Goal: Information Seeking & Learning: Learn about a topic

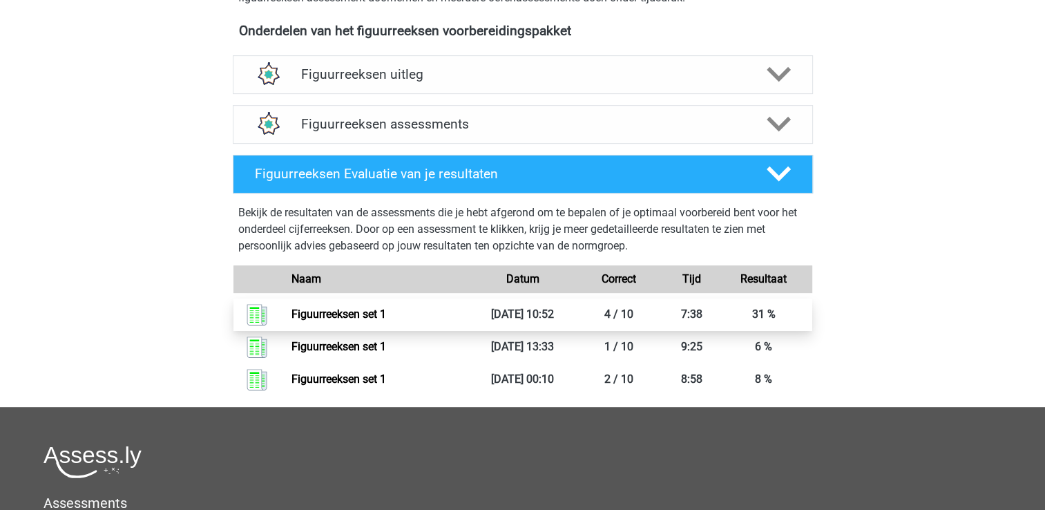
scroll to position [691, 0]
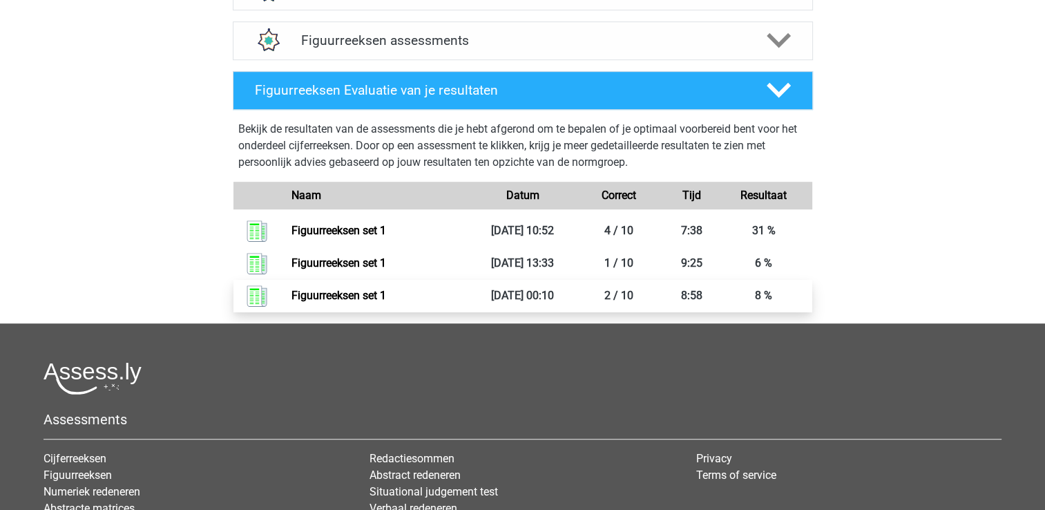
click at [332, 296] on link "Figuurreeksen set 1" at bounding box center [339, 295] width 95 height 13
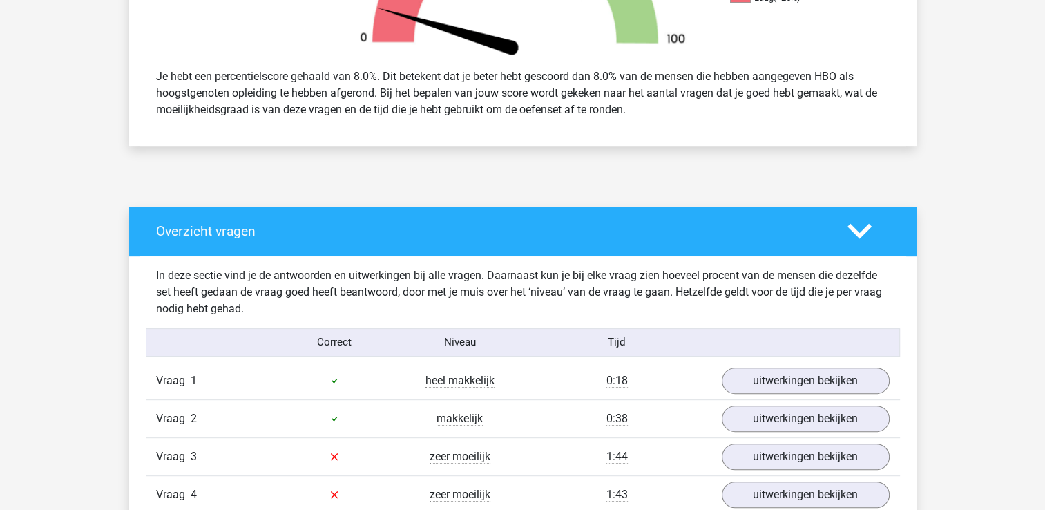
scroll to position [553, 0]
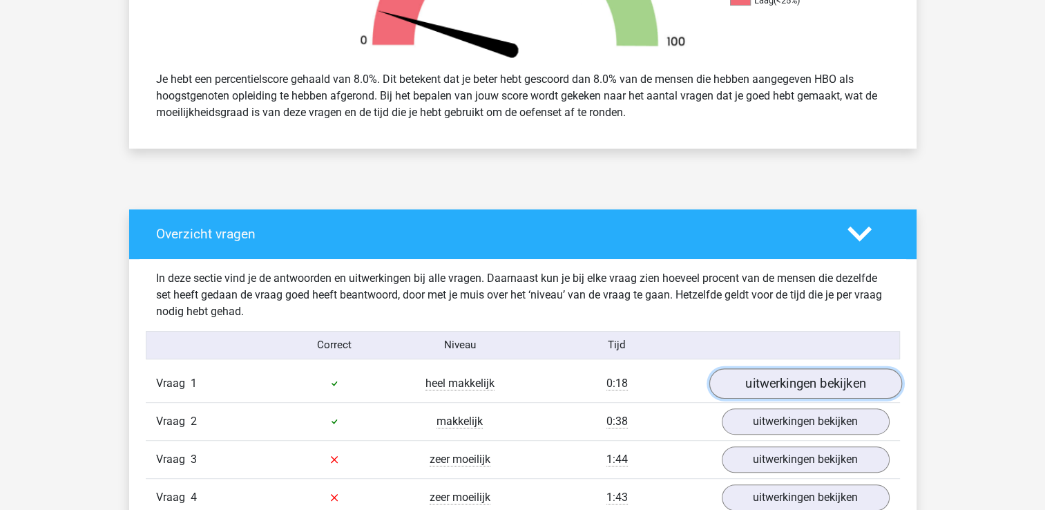
click at [833, 376] on link "uitwerkingen bekijken" at bounding box center [805, 383] width 193 height 30
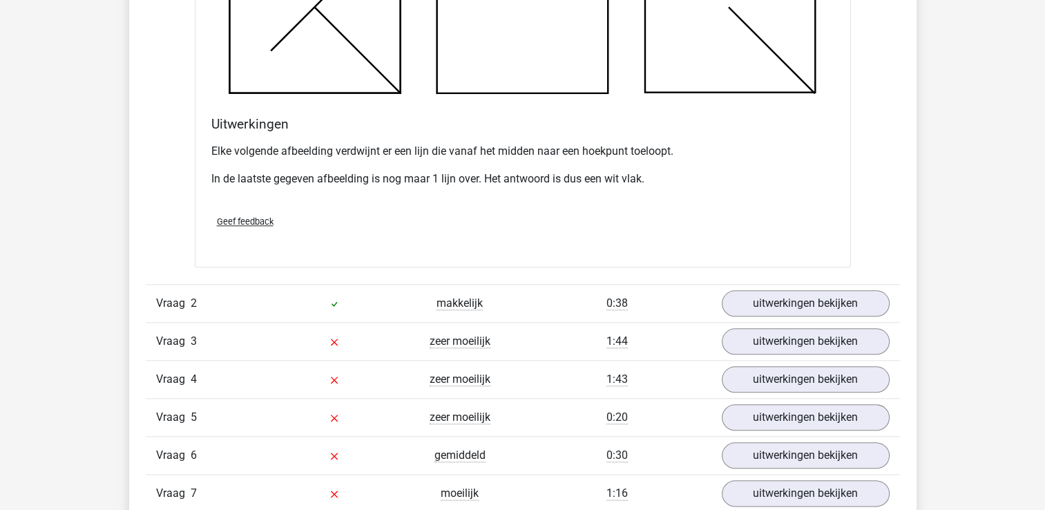
scroll to position [1520, 0]
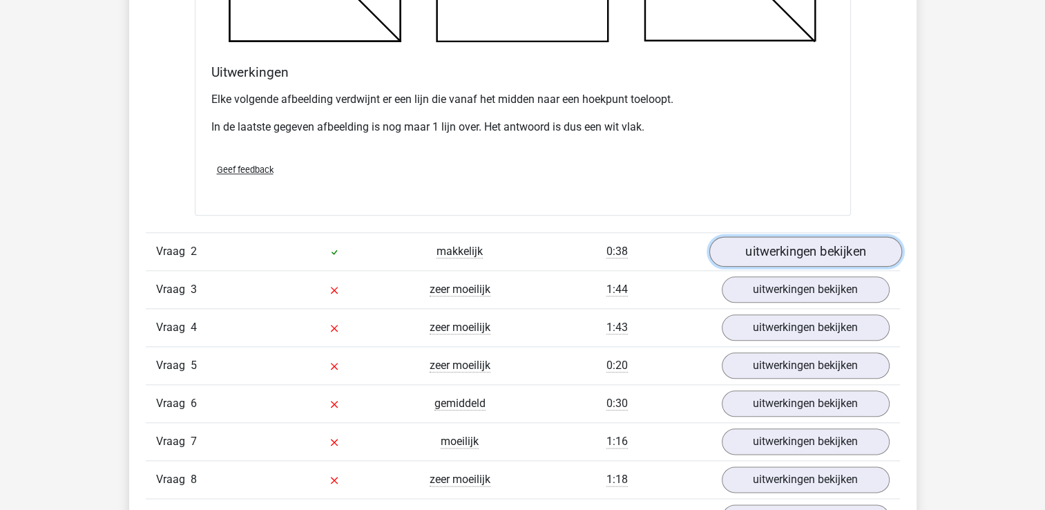
click at [760, 248] on link "uitwerkingen bekijken" at bounding box center [805, 251] width 193 height 30
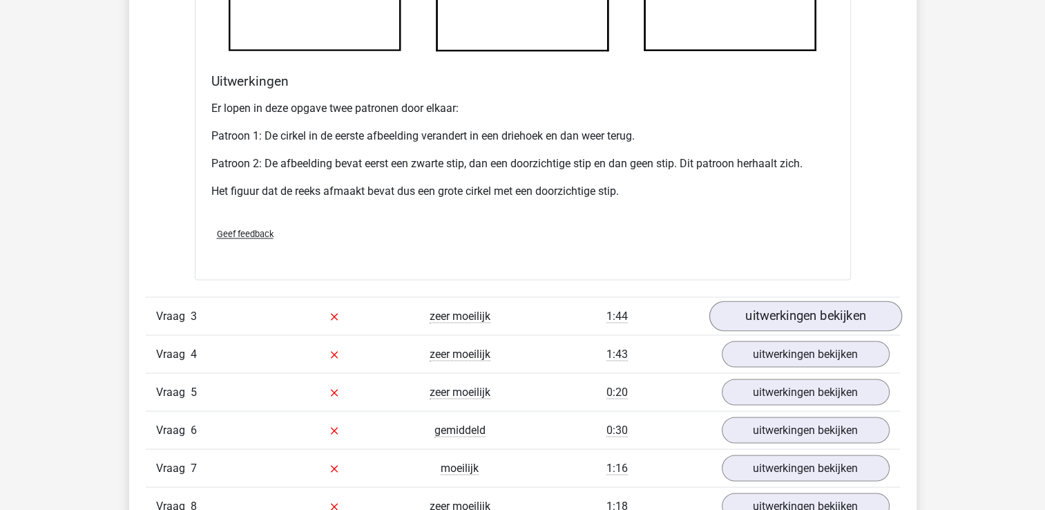
scroll to position [2349, 0]
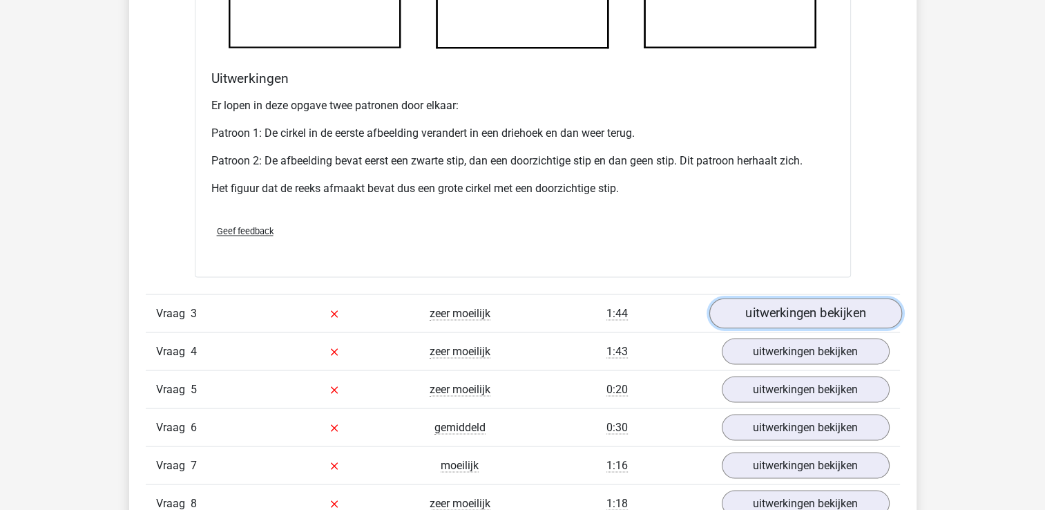
click at [793, 314] on link "uitwerkingen bekijken" at bounding box center [805, 313] width 193 height 30
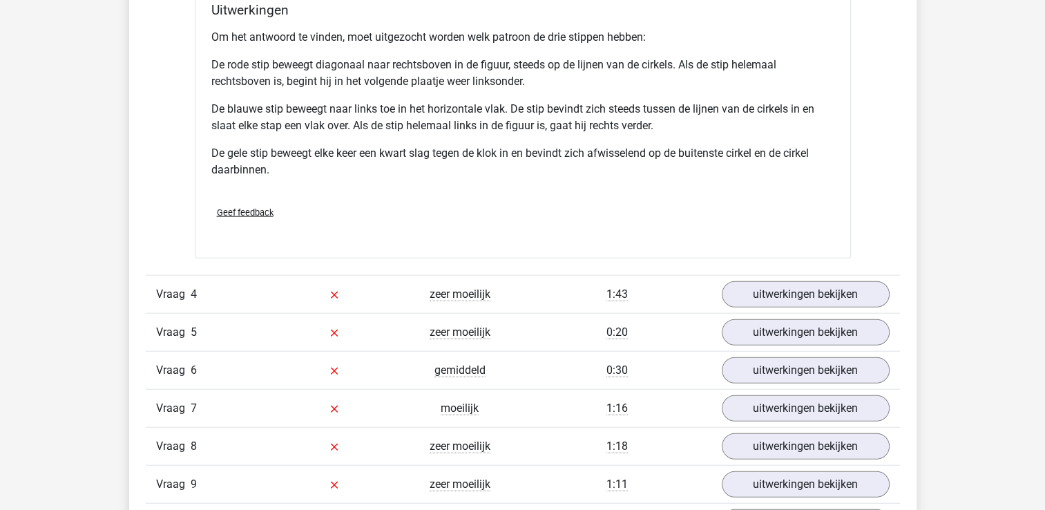
scroll to position [3317, 0]
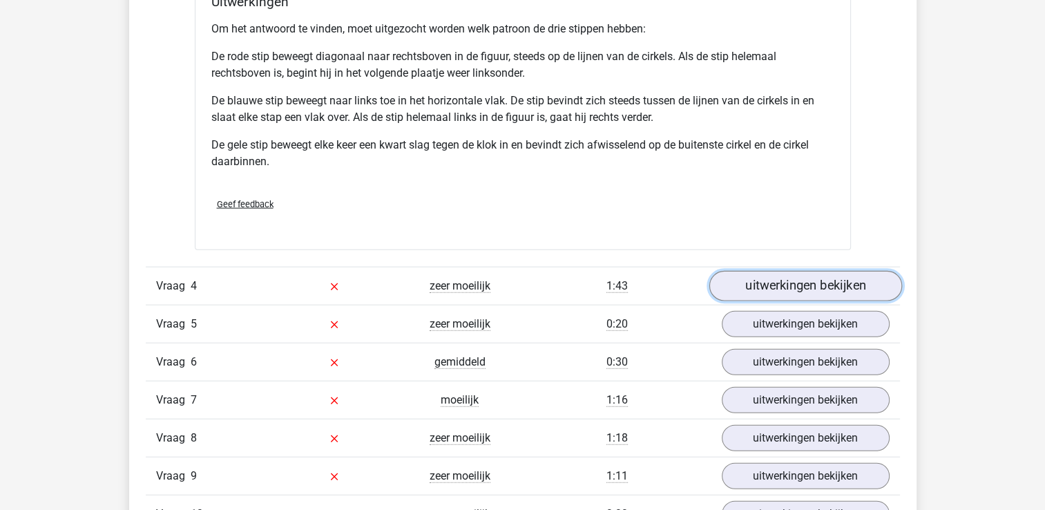
click at [776, 286] on link "uitwerkingen bekijken" at bounding box center [805, 286] width 193 height 30
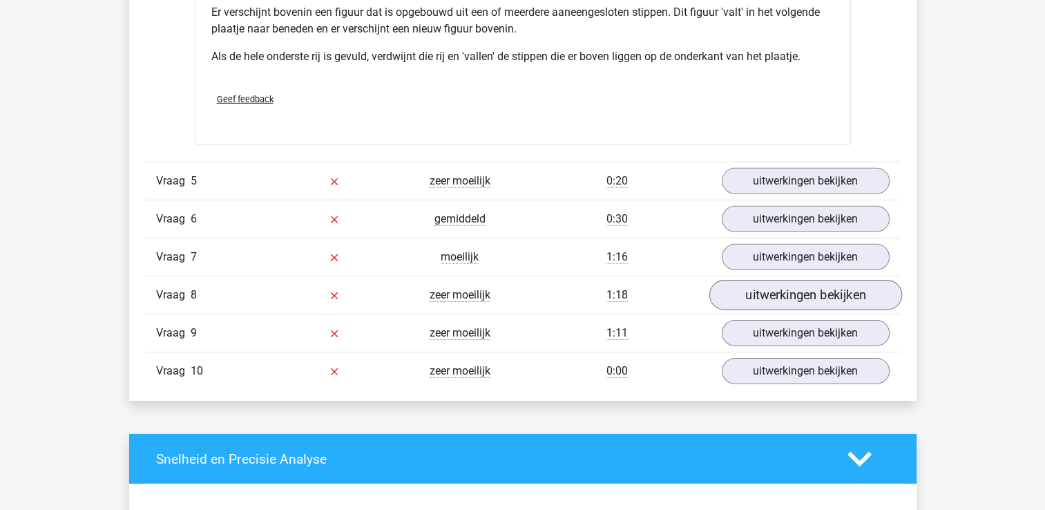
scroll to position [4284, 0]
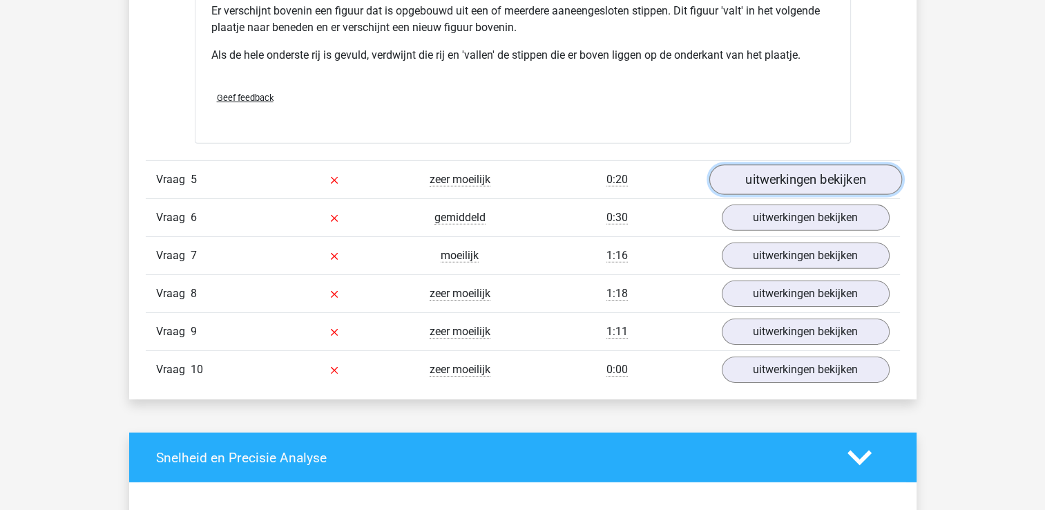
click at [794, 183] on link "uitwerkingen bekijken" at bounding box center [805, 180] width 193 height 30
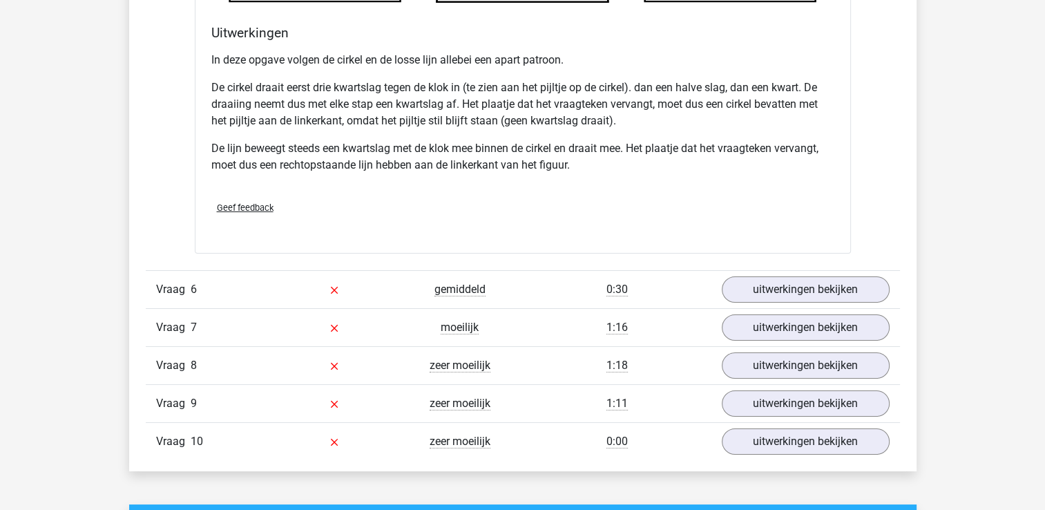
scroll to position [5113, 0]
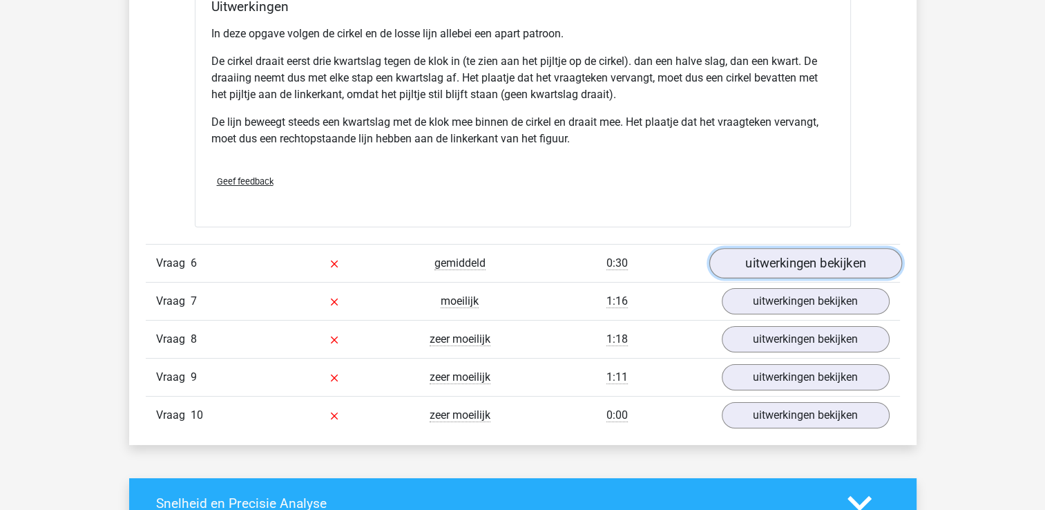
click at [799, 254] on link "uitwerkingen bekijken" at bounding box center [805, 263] width 193 height 30
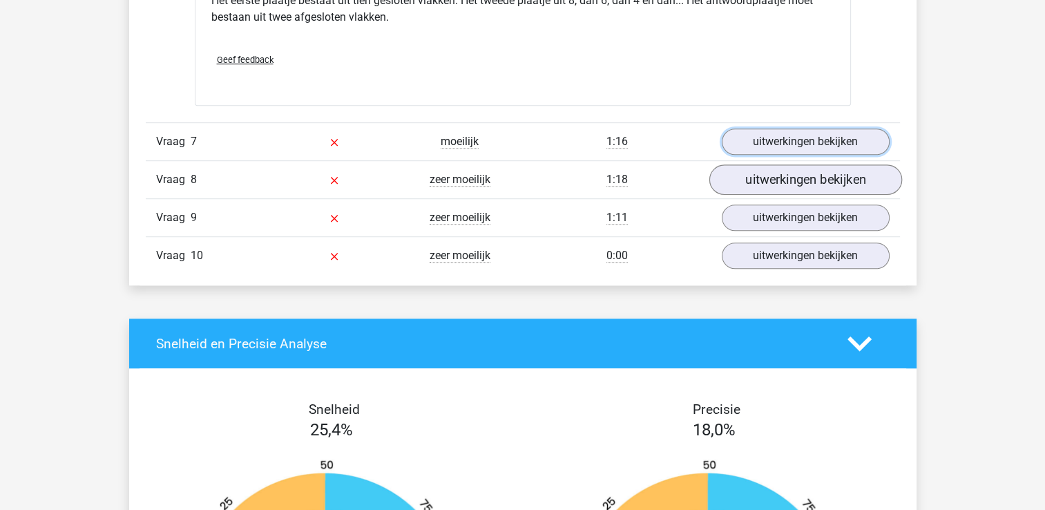
scroll to position [6011, 0]
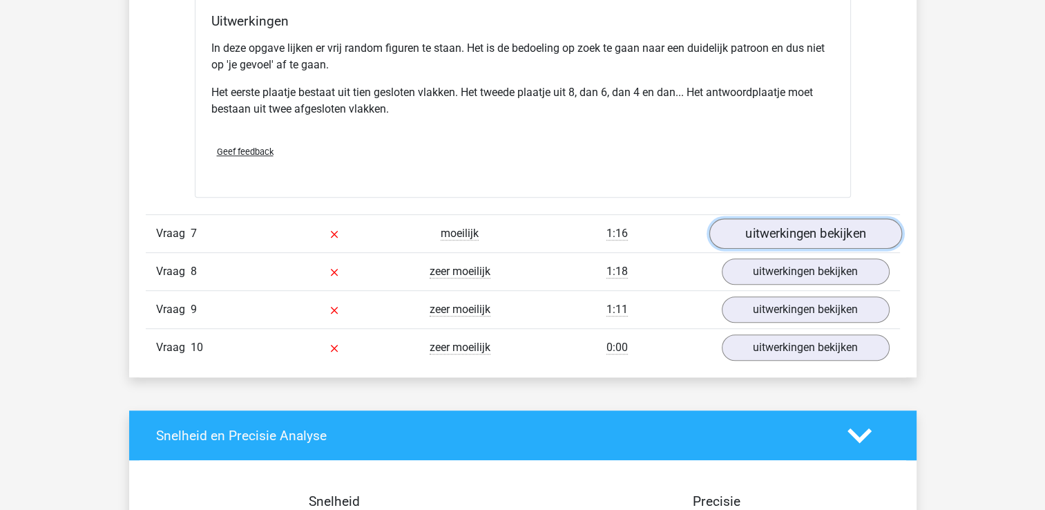
click at [776, 232] on link "uitwerkingen bekijken" at bounding box center [805, 234] width 193 height 30
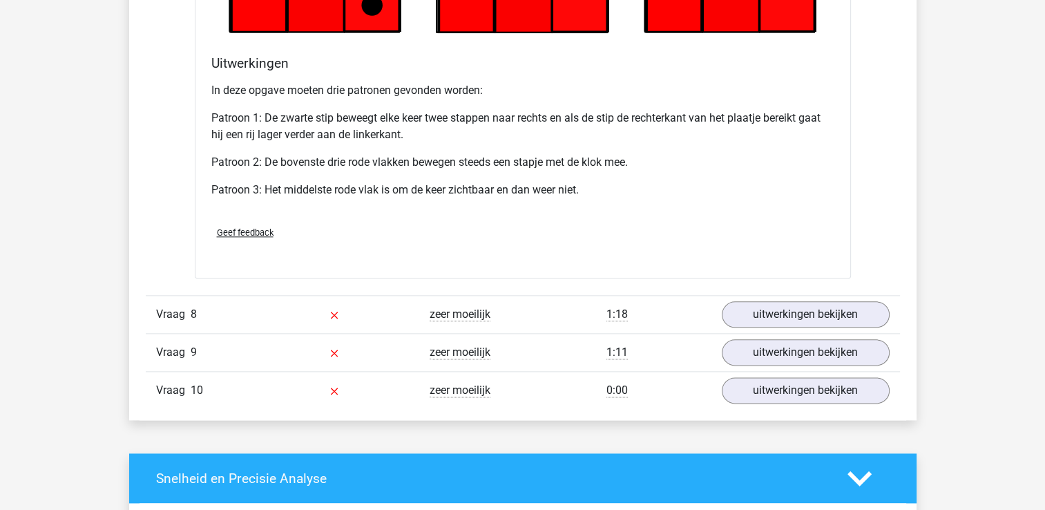
scroll to position [6841, 0]
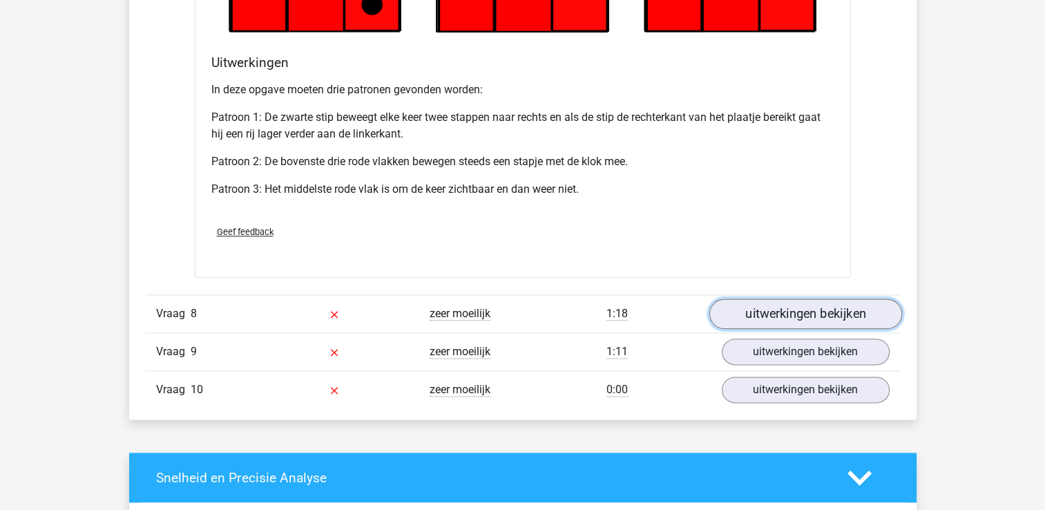
click at [805, 319] on link "uitwerkingen bekijken" at bounding box center [805, 314] width 193 height 30
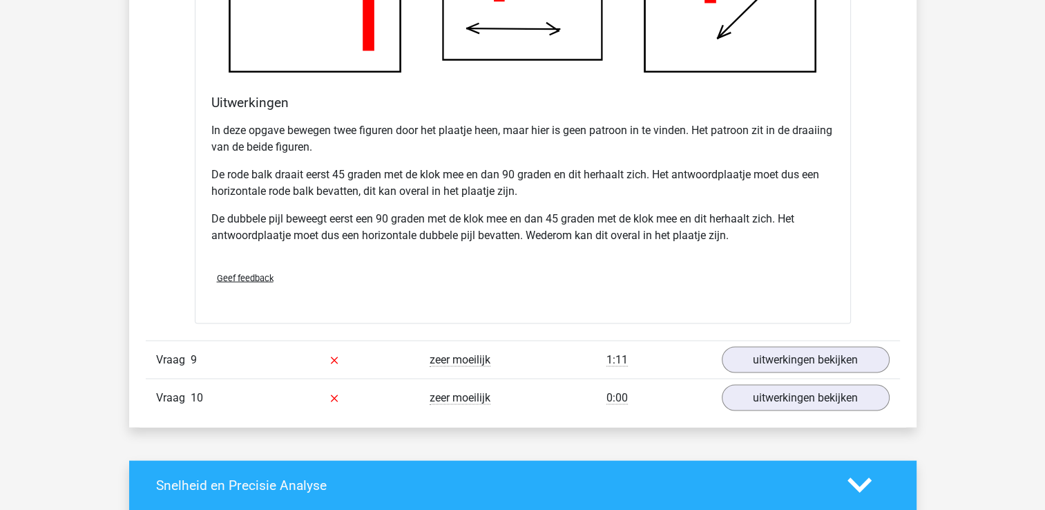
scroll to position [7739, 0]
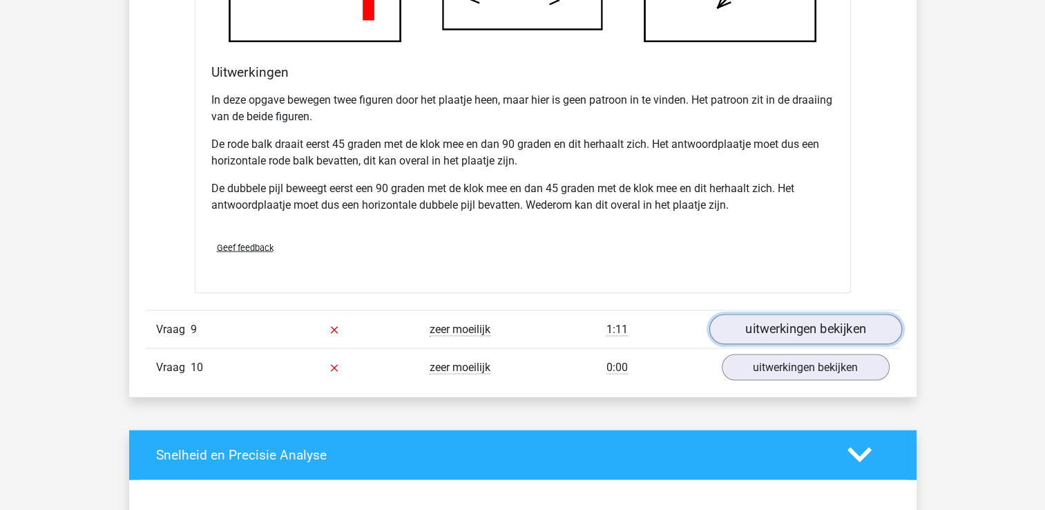
click at [777, 314] on link "uitwerkingen bekijken" at bounding box center [805, 329] width 193 height 30
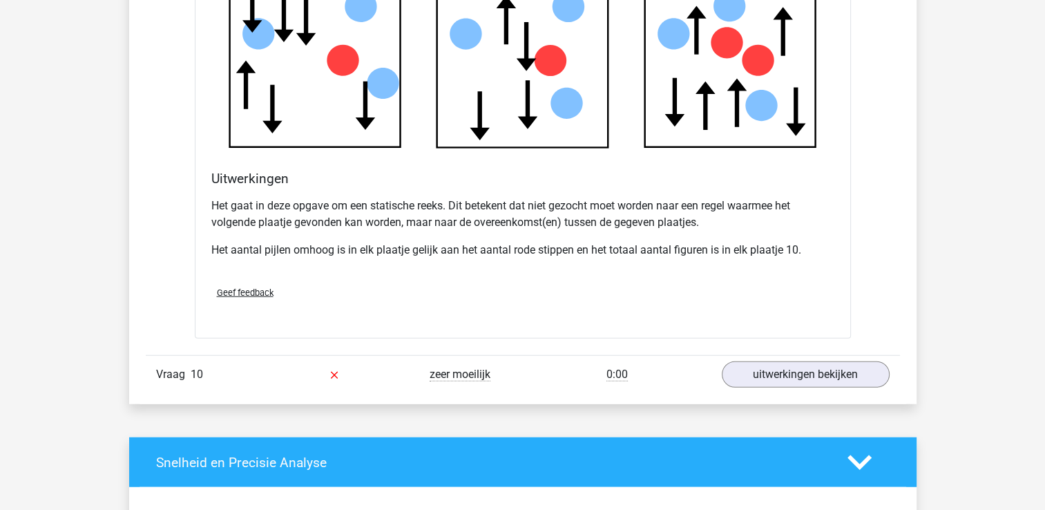
scroll to position [8637, 0]
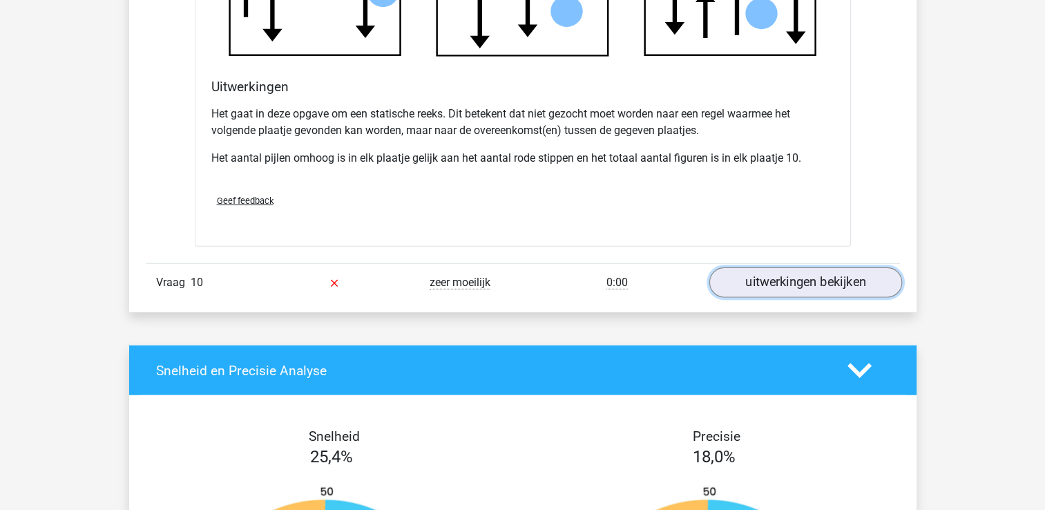
click at [749, 270] on link "uitwerkingen bekijken" at bounding box center [805, 282] width 193 height 30
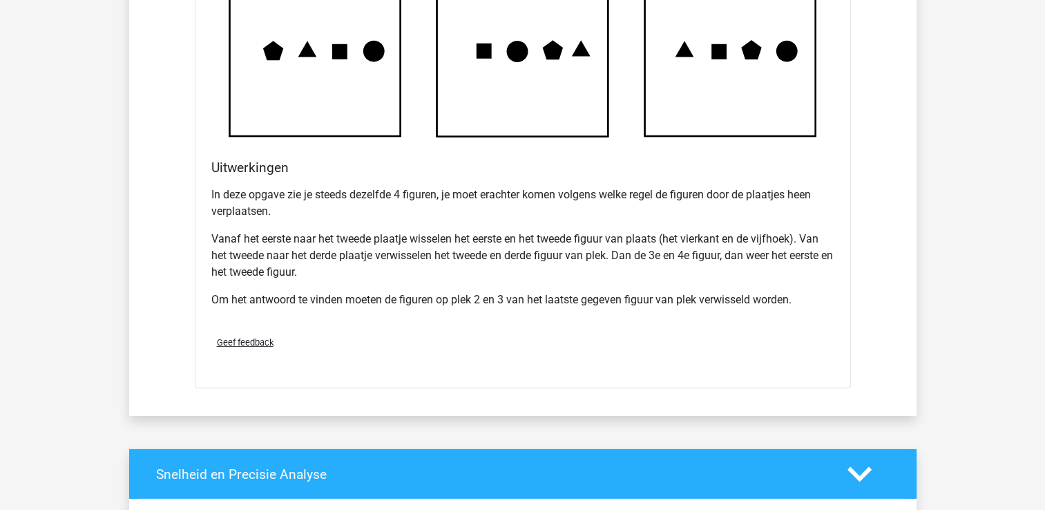
scroll to position [9397, 0]
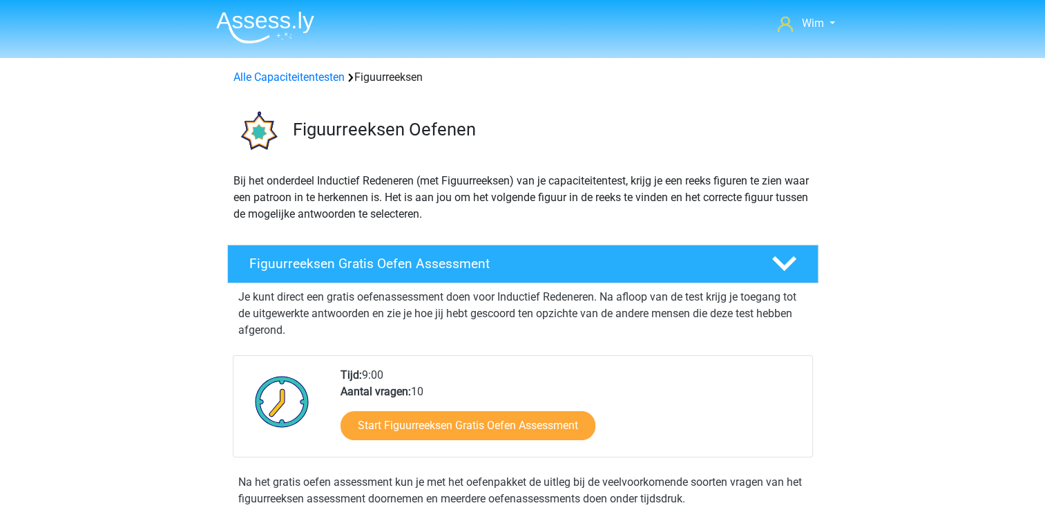
click at [252, 27] on img at bounding box center [265, 27] width 98 height 32
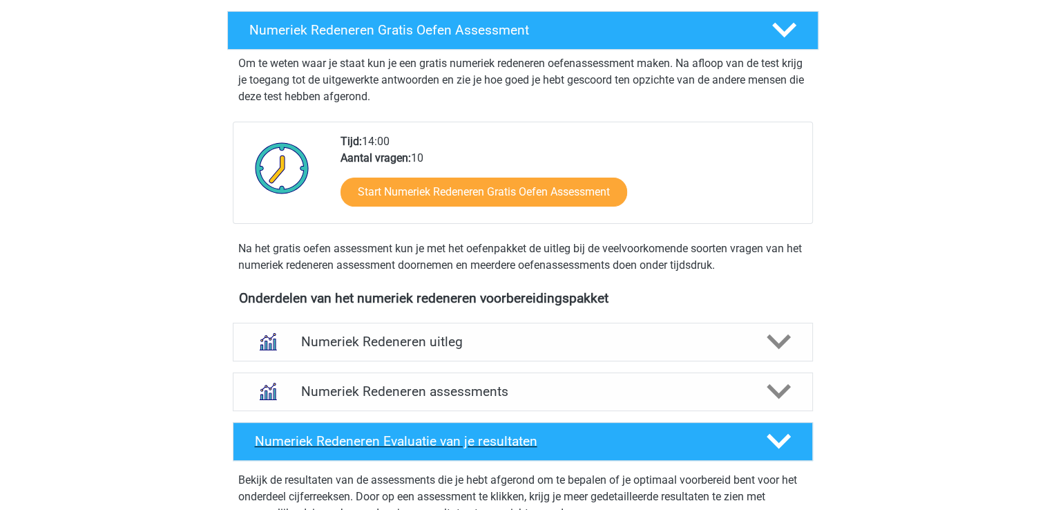
scroll to position [345, 0]
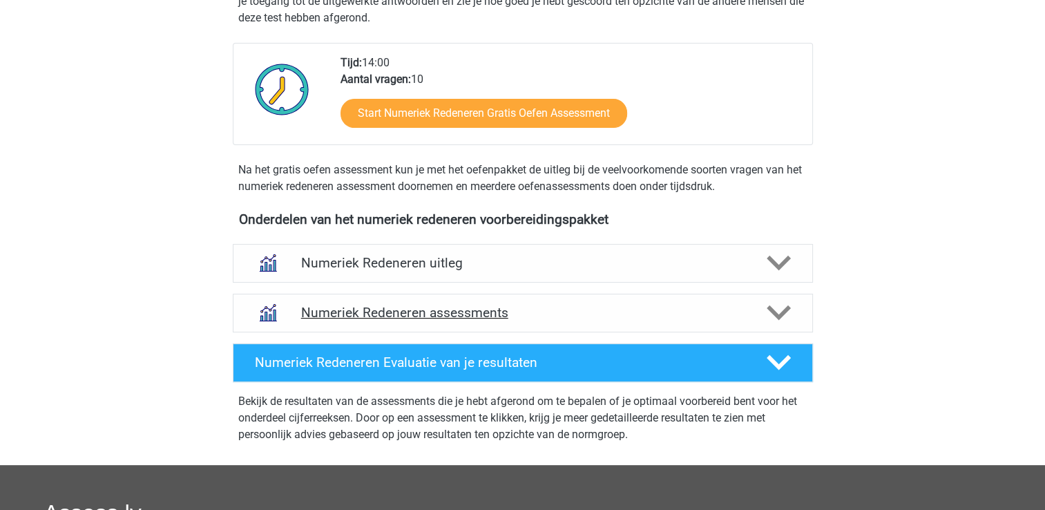
click at [781, 319] on icon at bounding box center [779, 313] width 24 height 24
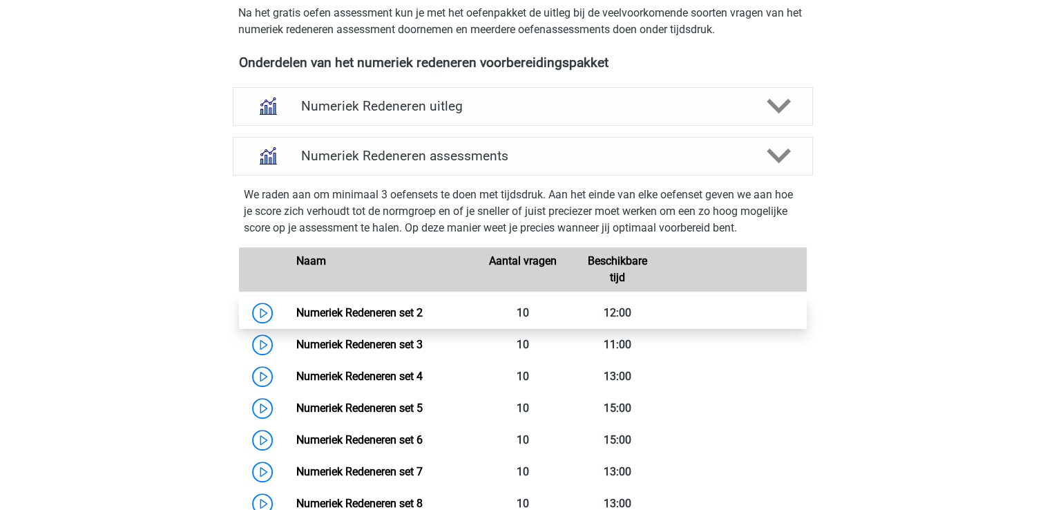
scroll to position [553, 0]
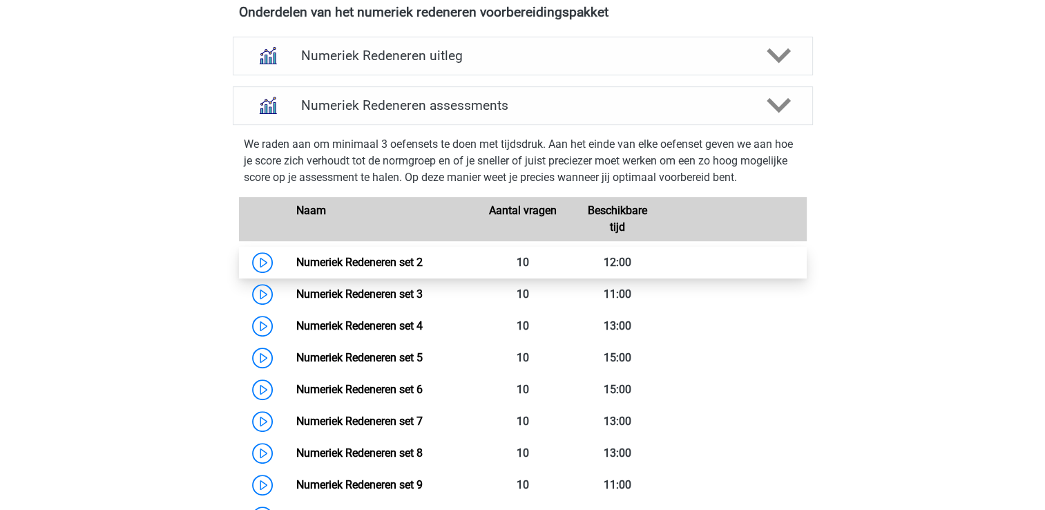
click at [423, 260] on link "Numeriek Redeneren set 2" at bounding box center [359, 262] width 126 height 13
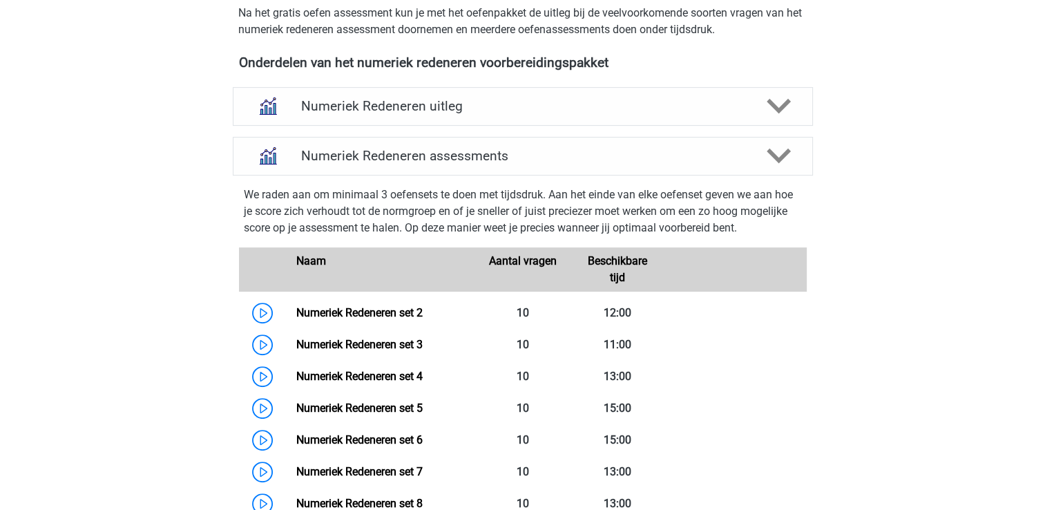
scroll to position [345, 0]
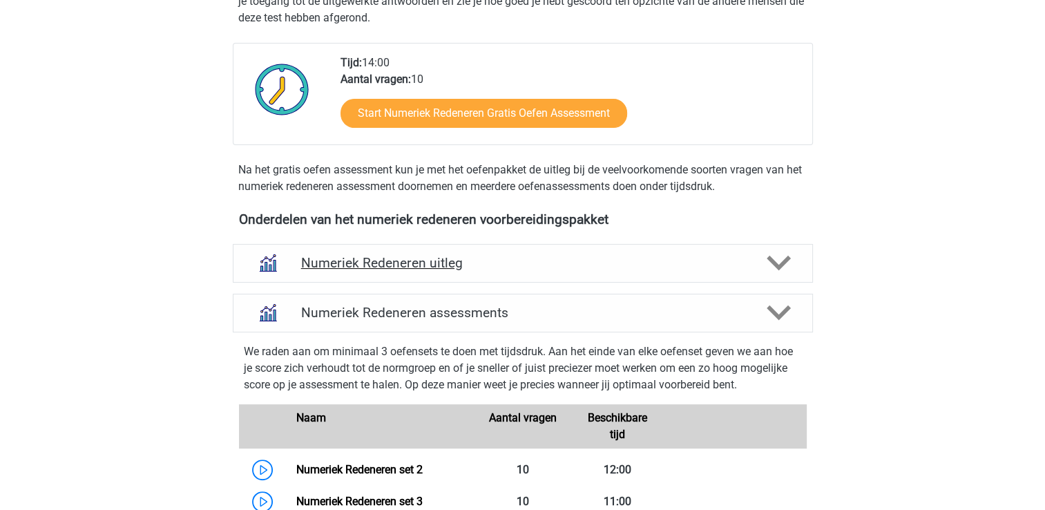
click at [777, 264] on polygon at bounding box center [779, 263] width 24 height 15
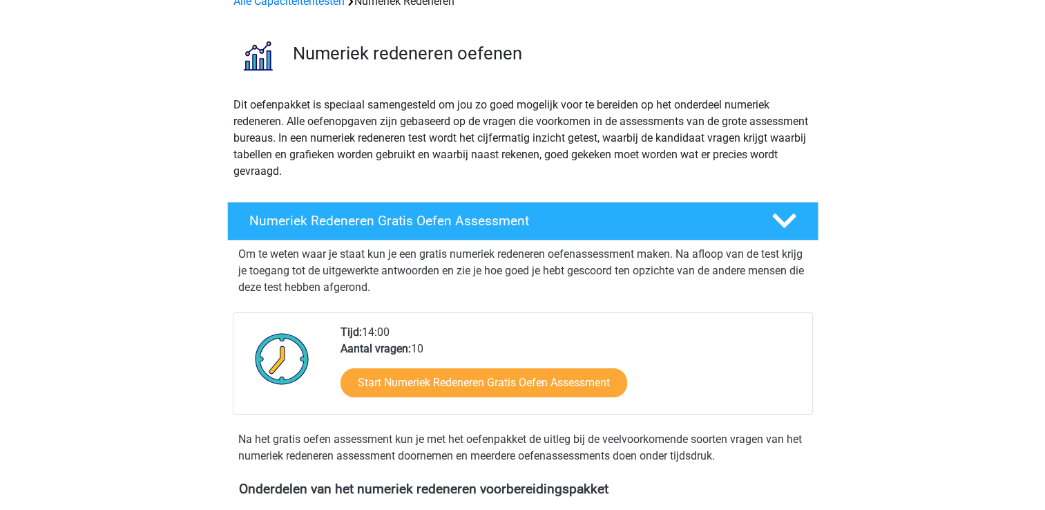
scroll to position [69, 0]
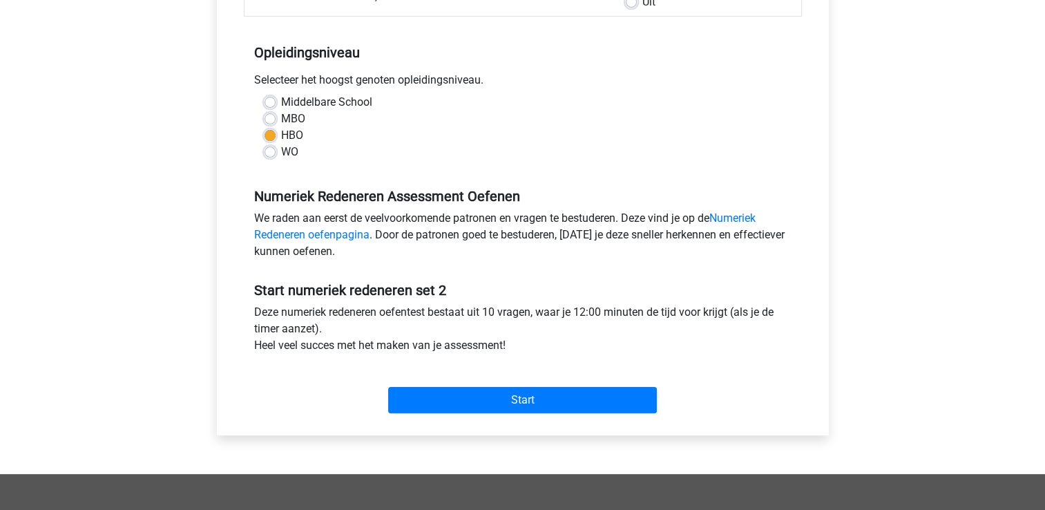
scroll to position [276, 0]
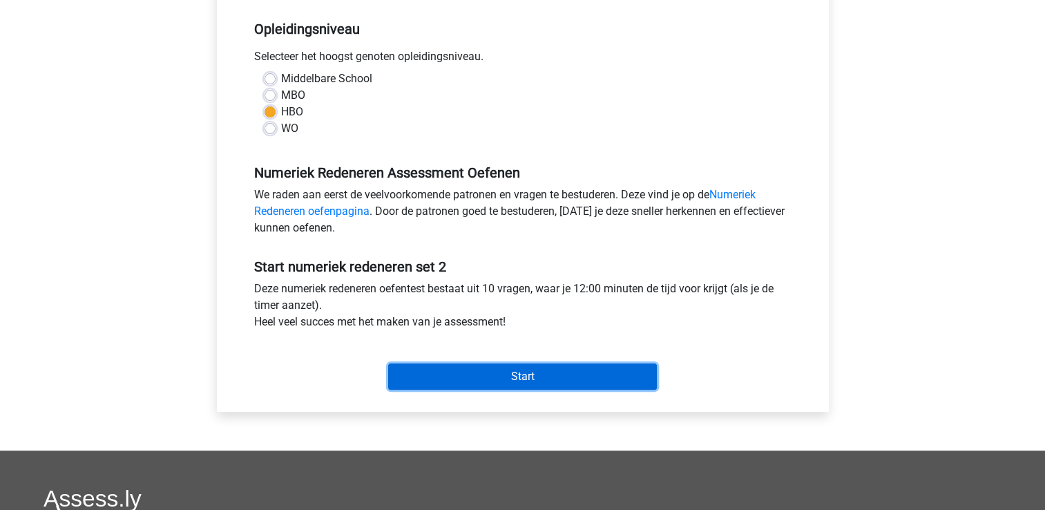
click at [547, 377] on input "Start" at bounding box center [522, 376] width 269 height 26
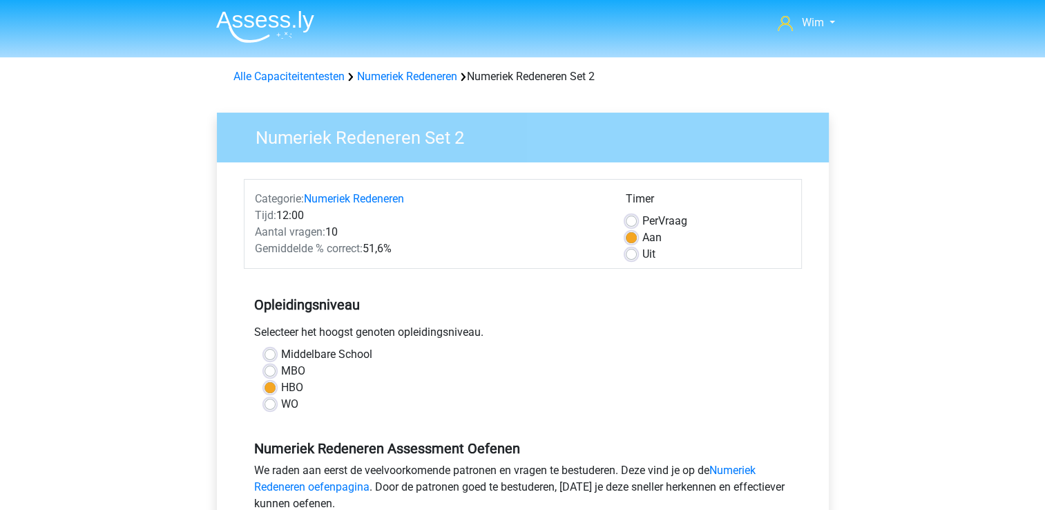
scroll to position [0, 0]
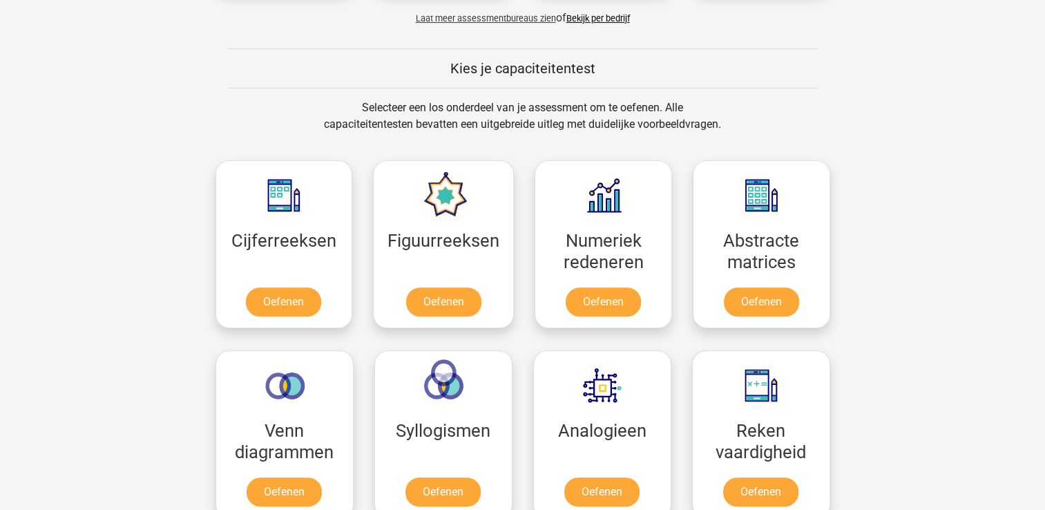
scroll to position [622, 0]
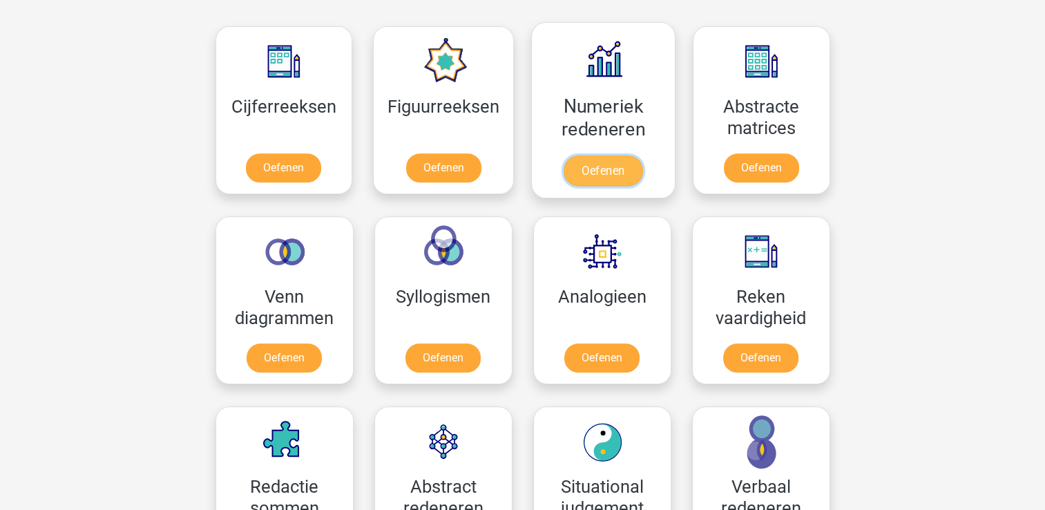
click at [631, 155] on link "Oefenen" at bounding box center [603, 170] width 79 height 30
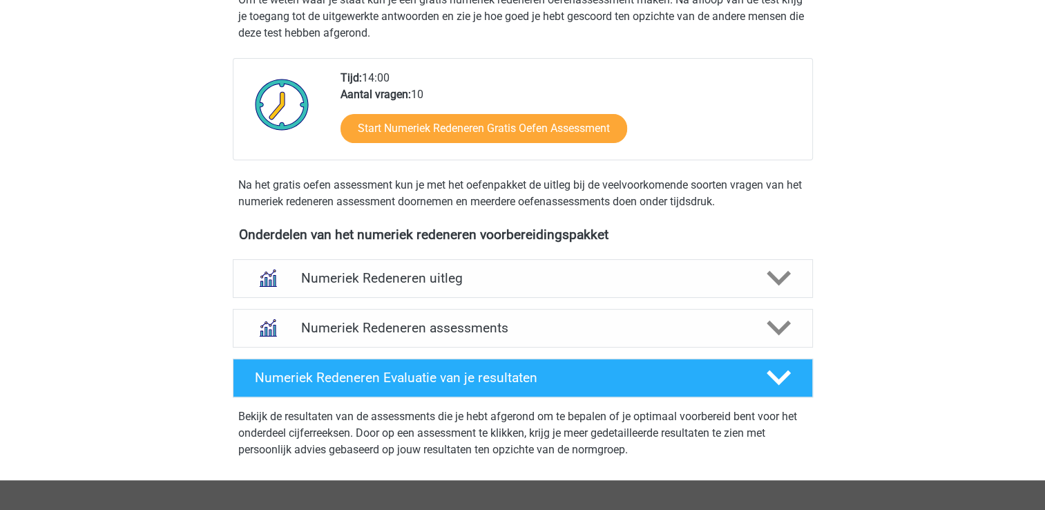
scroll to position [484, 0]
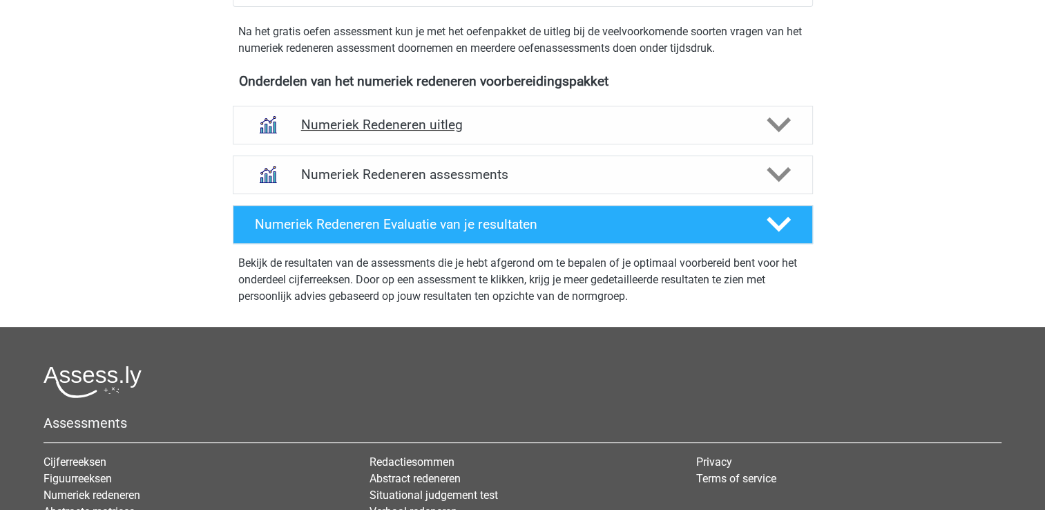
click at [417, 124] on h4 "Numeriek Redeneren uitleg" at bounding box center [523, 125] width 444 height 16
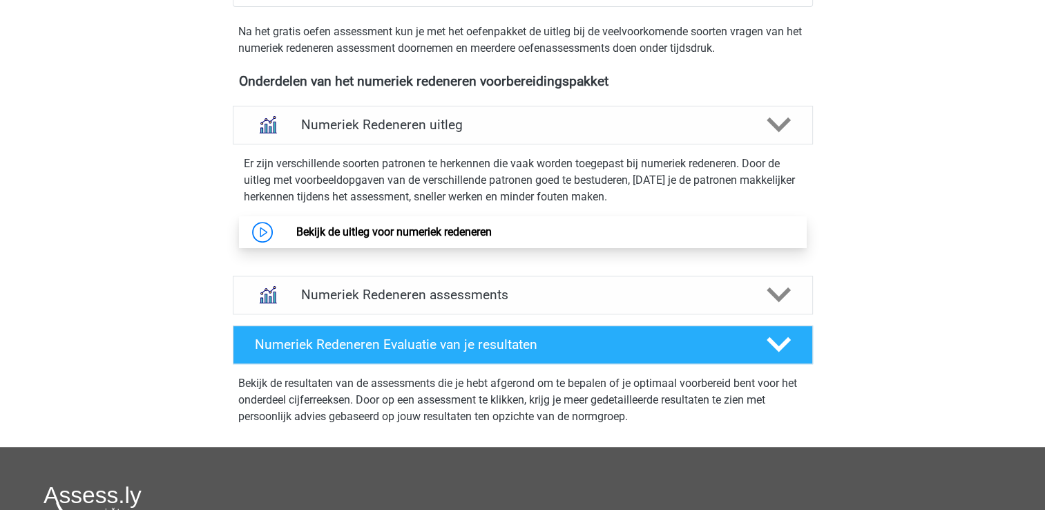
click at [408, 232] on link "Bekijk de uitleg voor numeriek redeneren" at bounding box center [394, 231] width 196 height 13
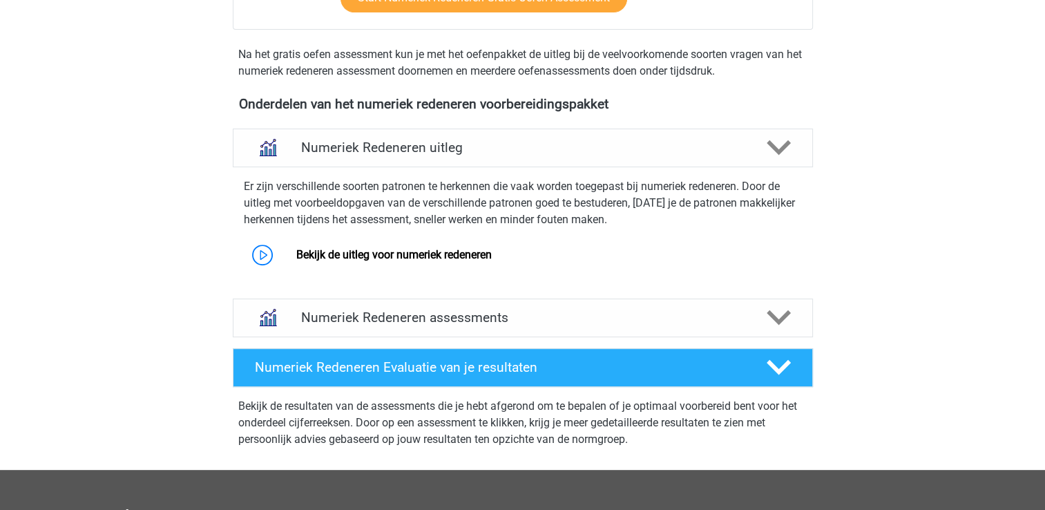
scroll to position [439, 0]
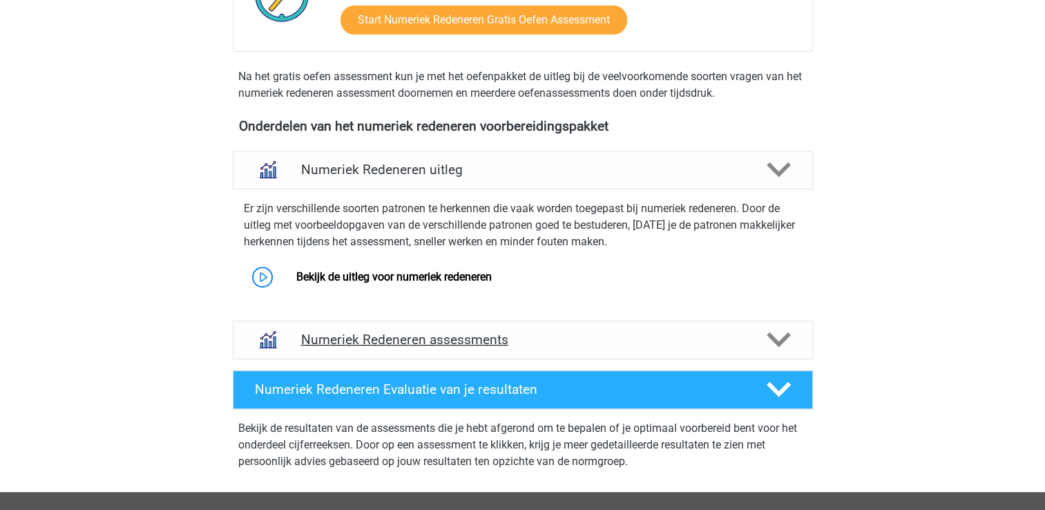
click at [779, 339] on icon at bounding box center [779, 340] width 24 height 24
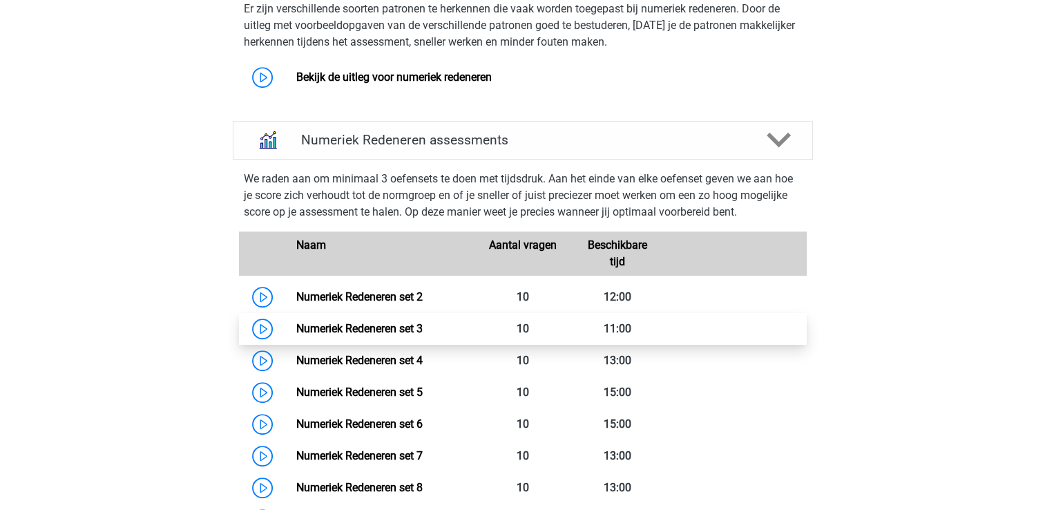
scroll to position [646, 0]
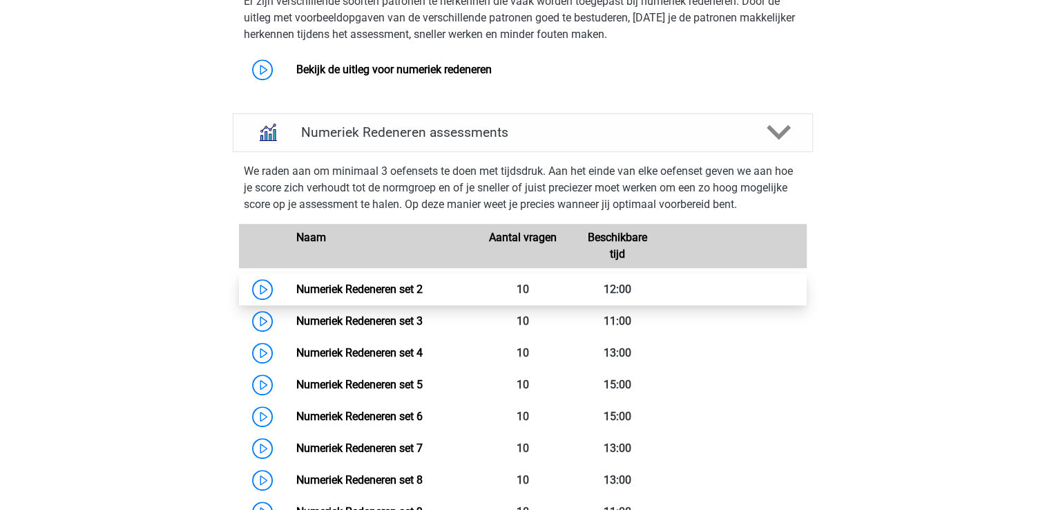
click at [412, 290] on link "Numeriek Redeneren set 2" at bounding box center [359, 289] width 126 height 13
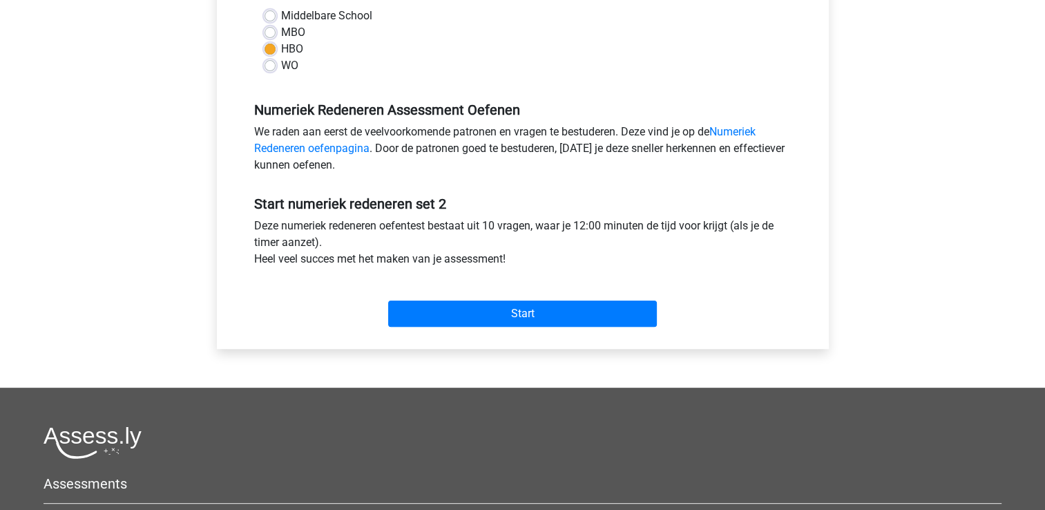
scroll to position [415, 0]
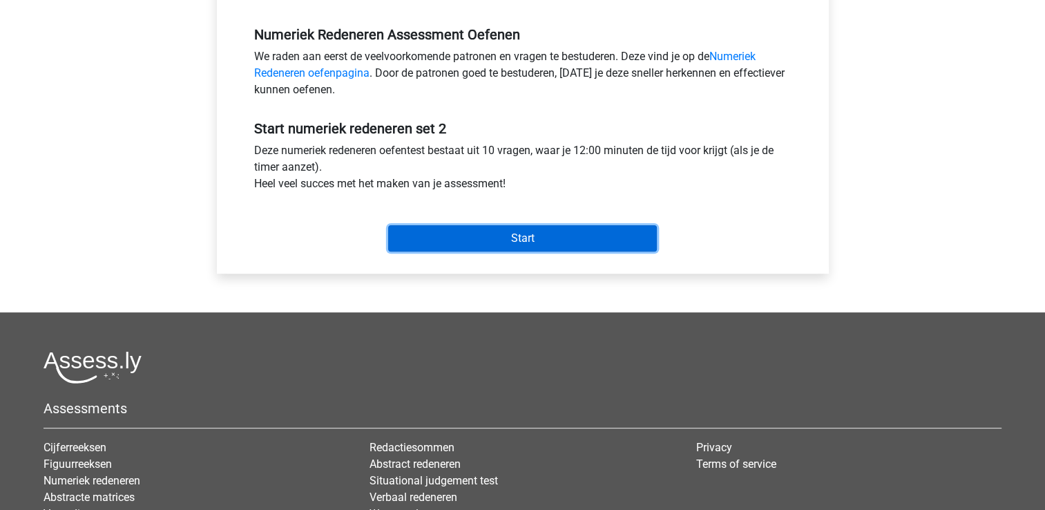
click at [461, 238] on input "Start" at bounding box center [522, 238] width 269 height 26
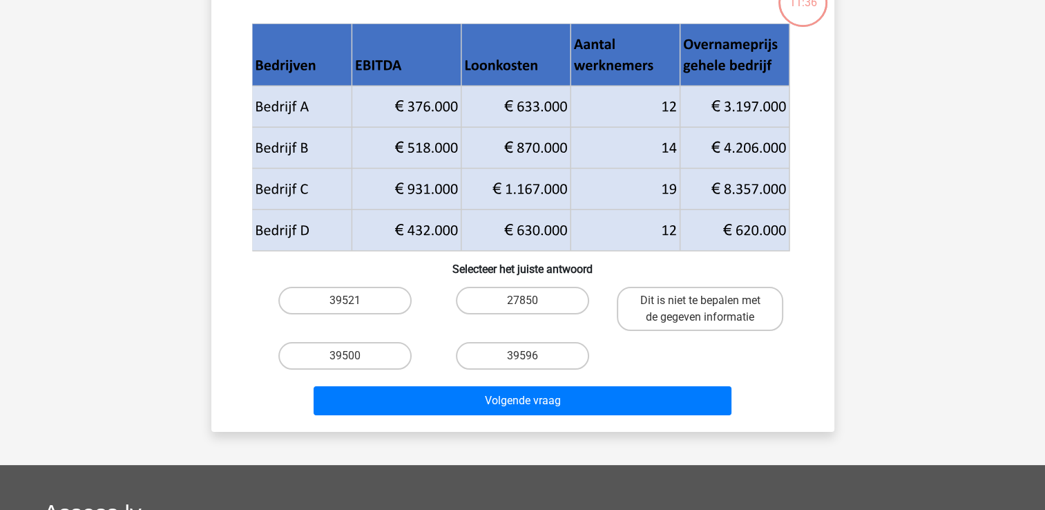
scroll to position [77, 0]
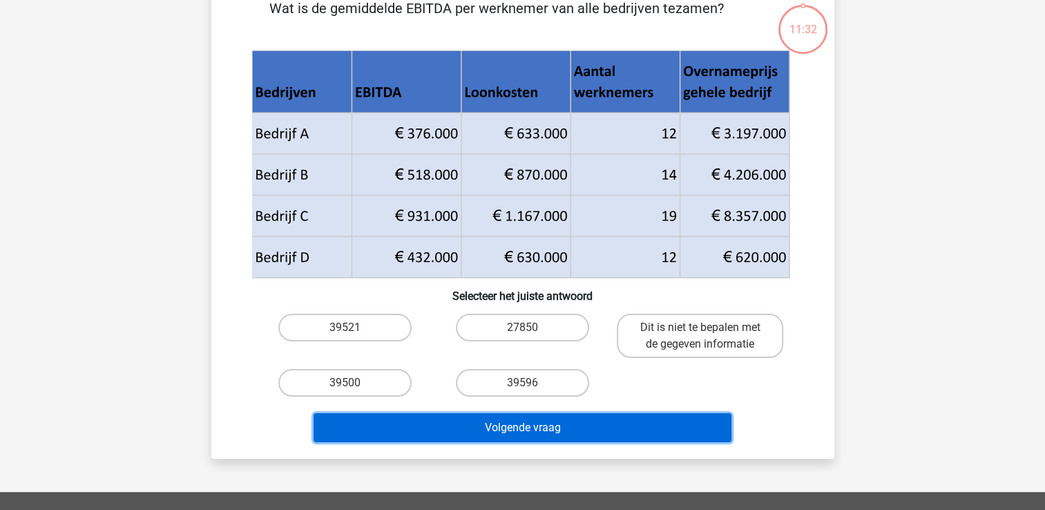
click at [533, 421] on button "Volgende vraag" at bounding box center [523, 427] width 418 height 29
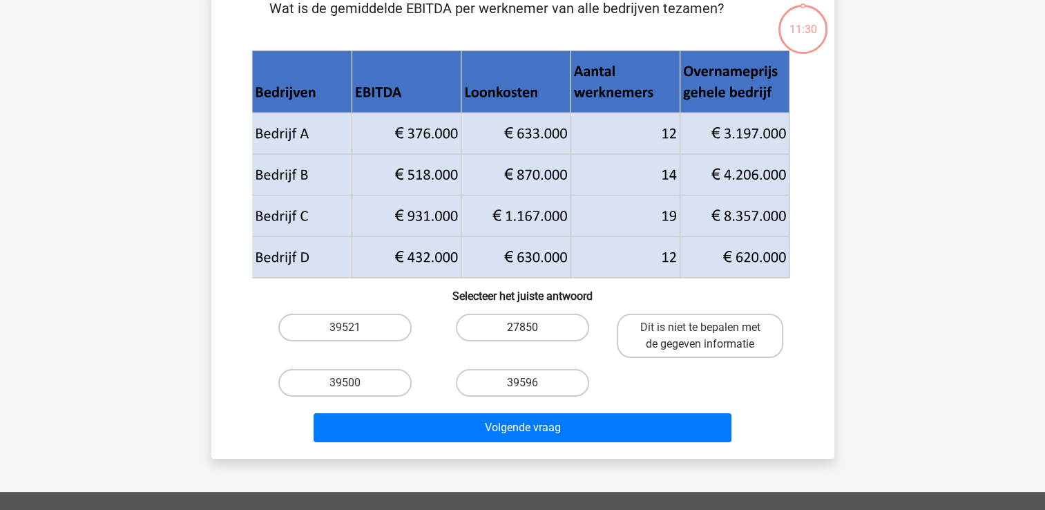
click at [507, 330] on label "27850" at bounding box center [522, 328] width 133 height 28
click at [522, 330] on input "27850" at bounding box center [526, 332] width 9 height 9
radio input "true"
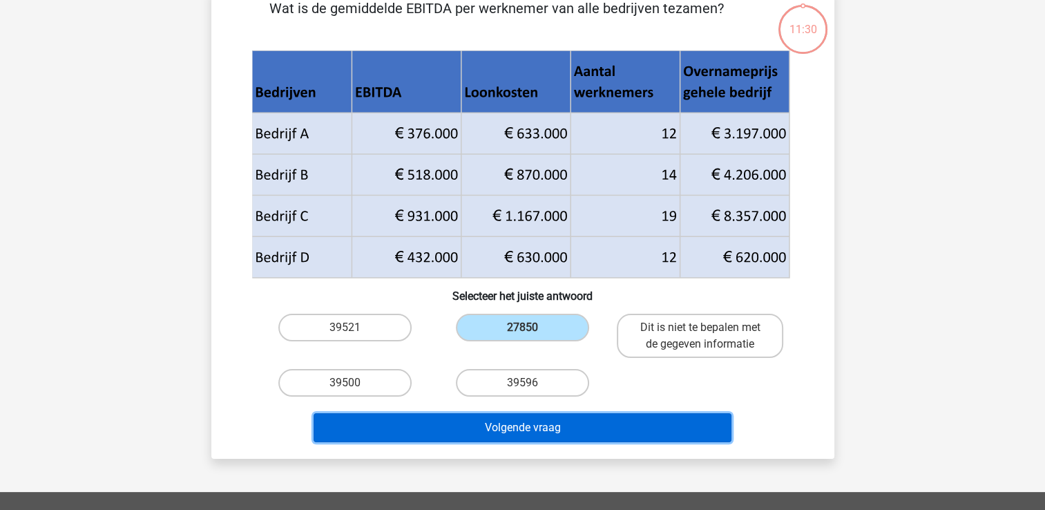
click at [524, 428] on button "Volgende vraag" at bounding box center [523, 427] width 418 height 29
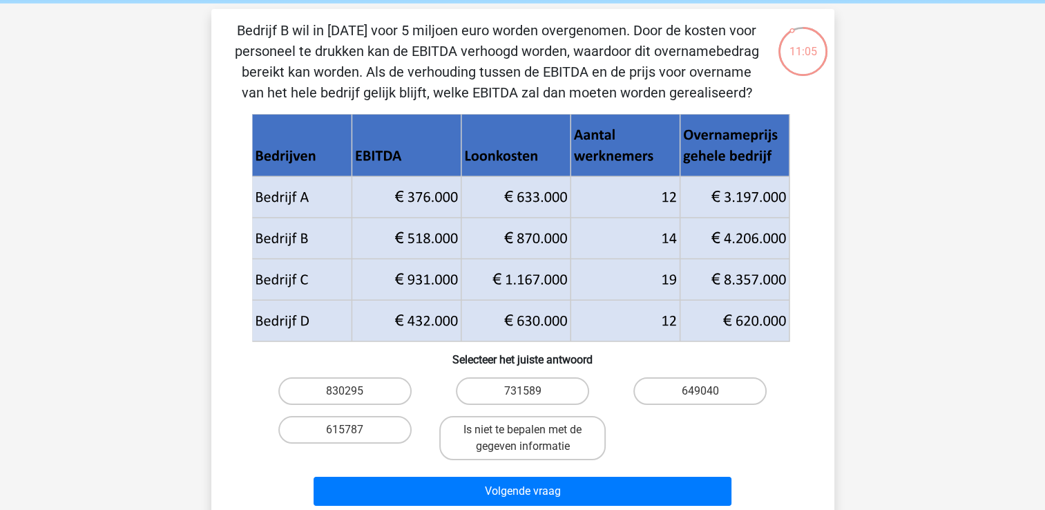
scroll to position [138, 0]
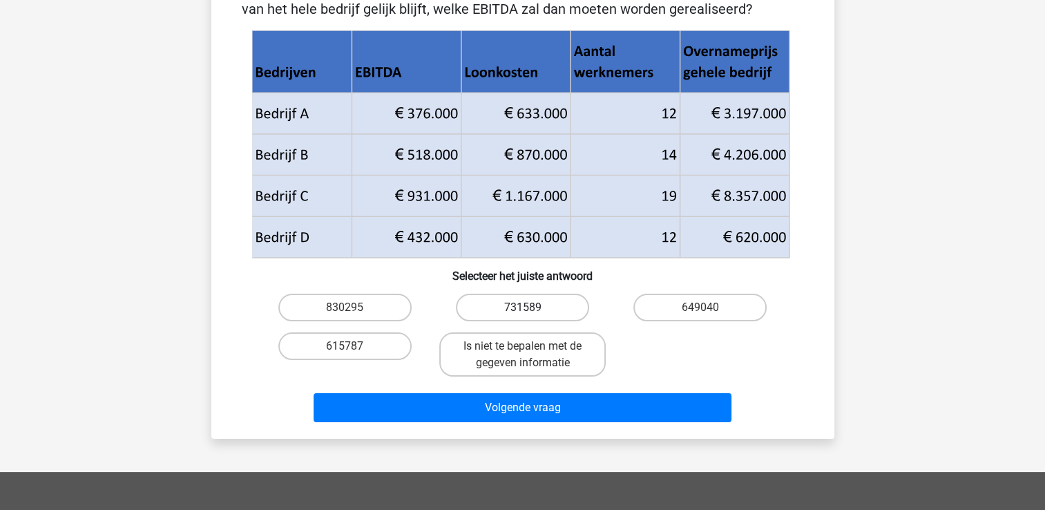
click at [485, 304] on label "731589" at bounding box center [522, 308] width 133 height 28
click at [522, 307] on input "731589" at bounding box center [526, 311] width 9 height 9
radio input "true"
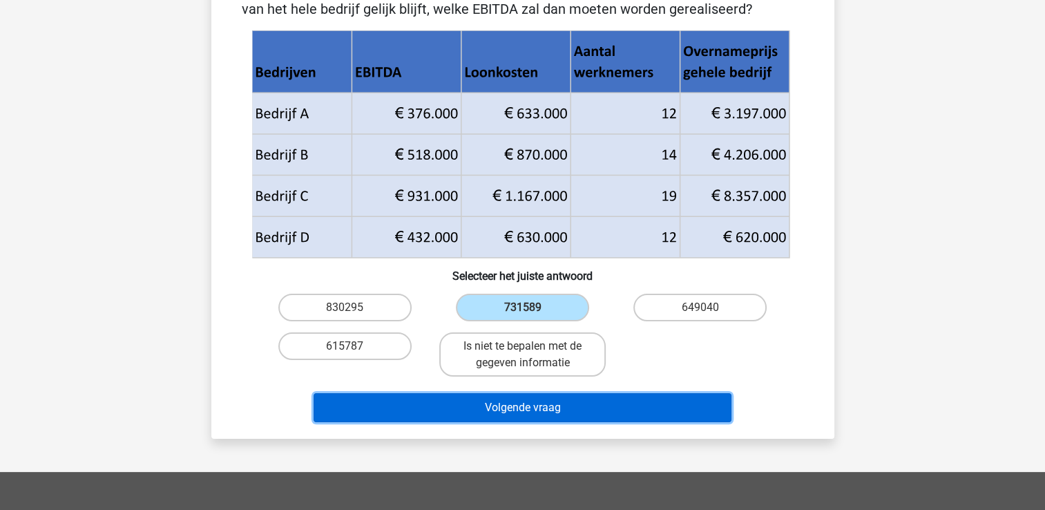
drag, startPoint x: 469, startPoint y: 400, endPoint x: 478, endPoint y: 390, distance: 13.2
click at [469, 399] on button "Volgende vraag" at bounding box center [523, 407] width 418 height 29
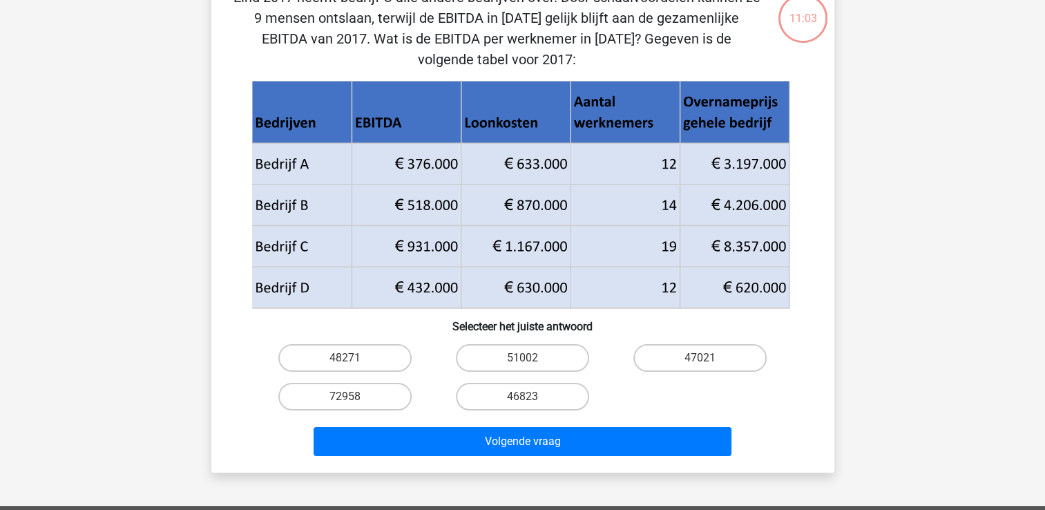
scroll to position [64, 0]
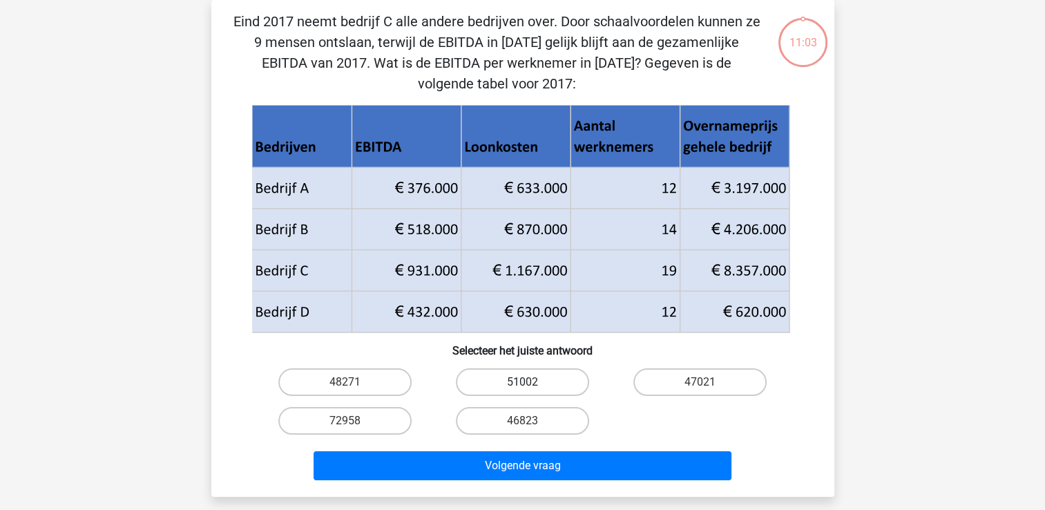
click at [518, 380] on label "51002" at bounding box center [522, 382] width 133 height 28
click at [522, 382] on input "51002" at bounding box center [526, 386] width 9 height 9
radio input "true"
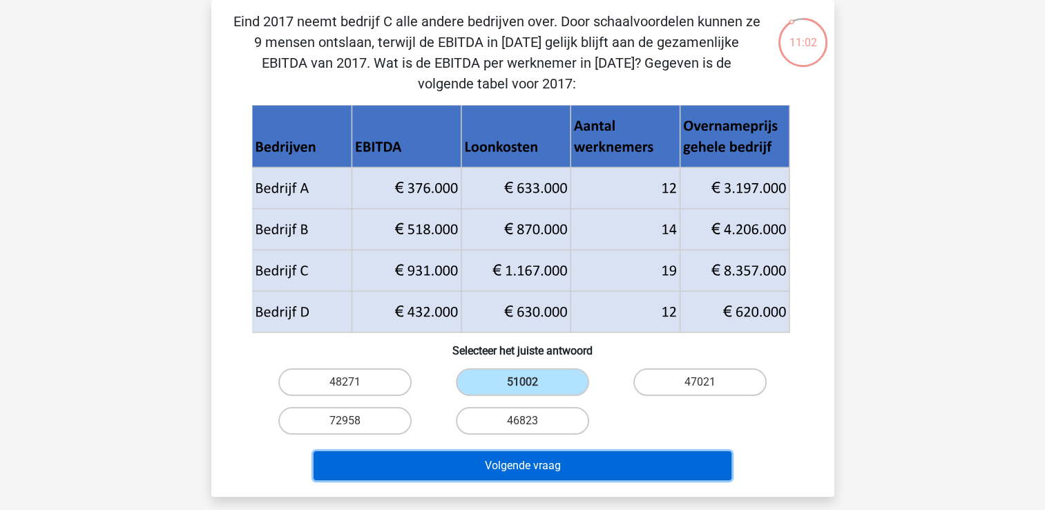
drag, startPoint x: 521, startPoint y: 467, endPoint x: 520, endPoint y: 442, distance: 25.6
click at [520, 459] on button "Volgende vraag" at bounding box center [523, 465] width 418 height 29
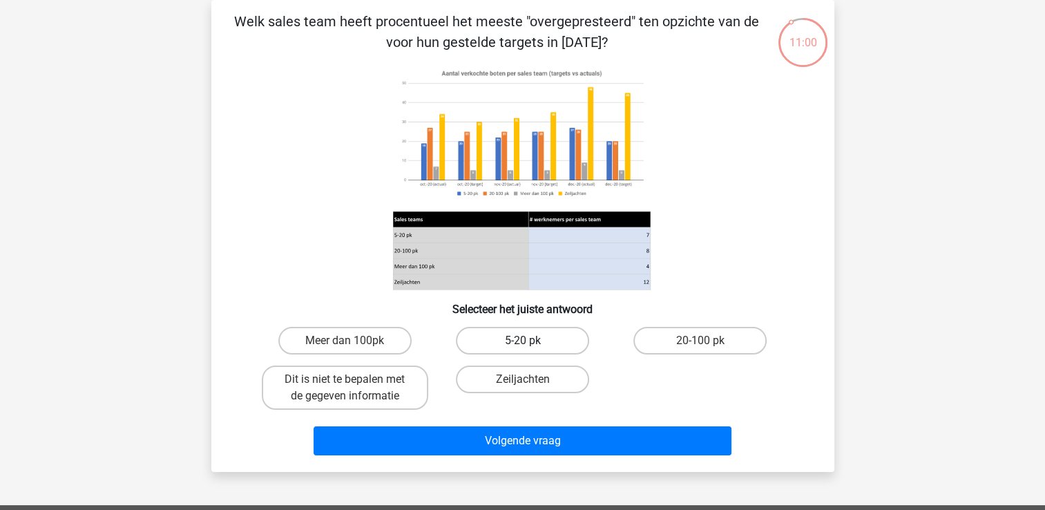
drag, startPoint x: 542, startPoint y: 336, endPoint x: 536, endPoint y: 406, distance: 70.7
click at [542, 341] on label "5-20 pk" at bounding box center [522, 341] width 133 height 28
click at [531, 341] on input "5-20 pk" at bounding box center [526, 345] width 9 height 9
radio input "true"
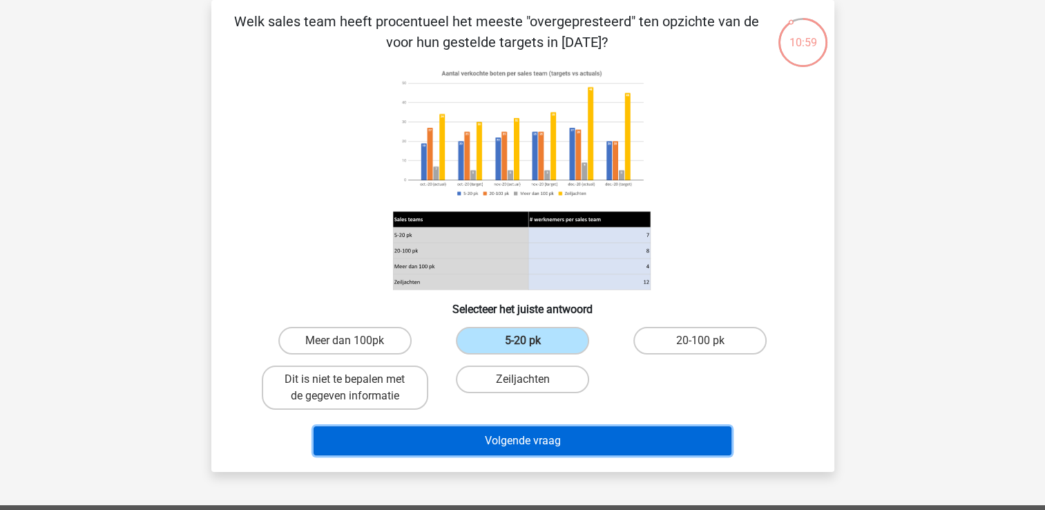
click at [531, 444] on button "Volgende vraag" at bounding box center [523, 440] width 418 height 29
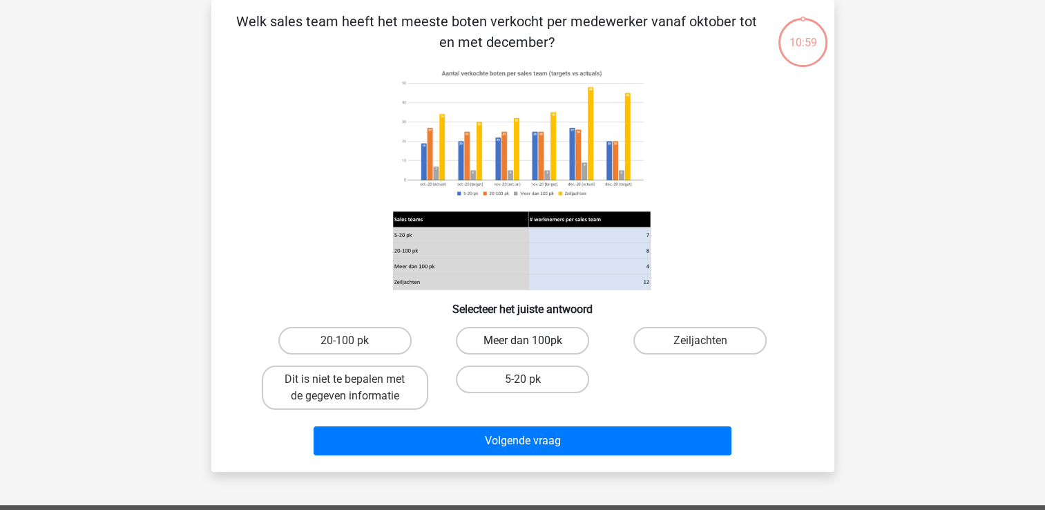
click at [547, 350] on label "Meer dan 100pk" at bounding box center [522, 341] width 133 height 28
click at [531, 350] on input "Meer dan 100pk" at bounding box center [526, 345] width 9 height 9
radio input "true"
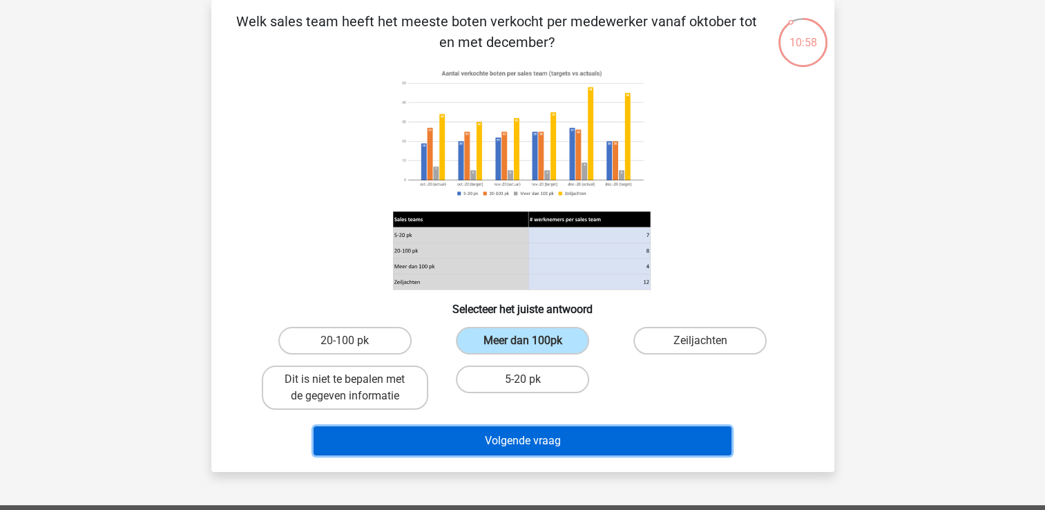
click at [539, 433] on button "Volgende vraag" at bounding box center [523, 440] width 418 height 29
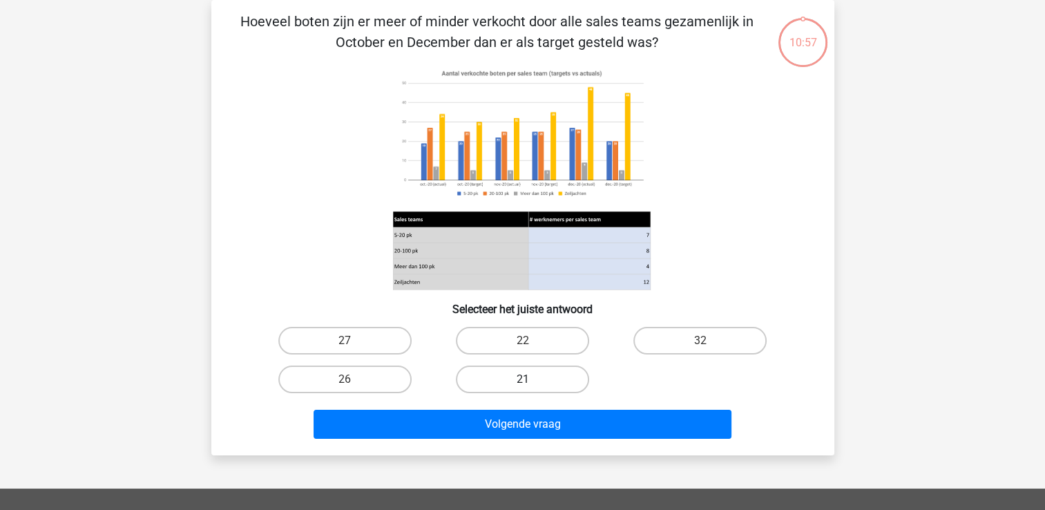
drag, startPoint x: 542, startPoint y: 375, endPoint x: 539, endPoint y: 390, distance: 16.1
click at [542, 375] on label "21" at bounding box center [522, 380] width 133 height 28
click at [531, 379] on input "21" at bounding box center [526, 383] width 9 height 9
radio input "true"
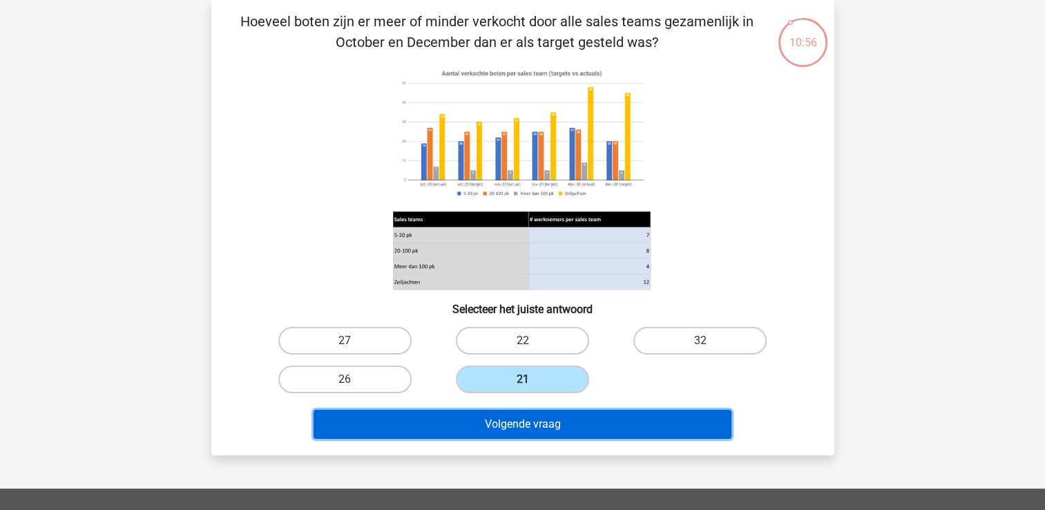
click at [535, 426] on button "Volgende vraag" at bounding box center [523, 424] width 418 height 29
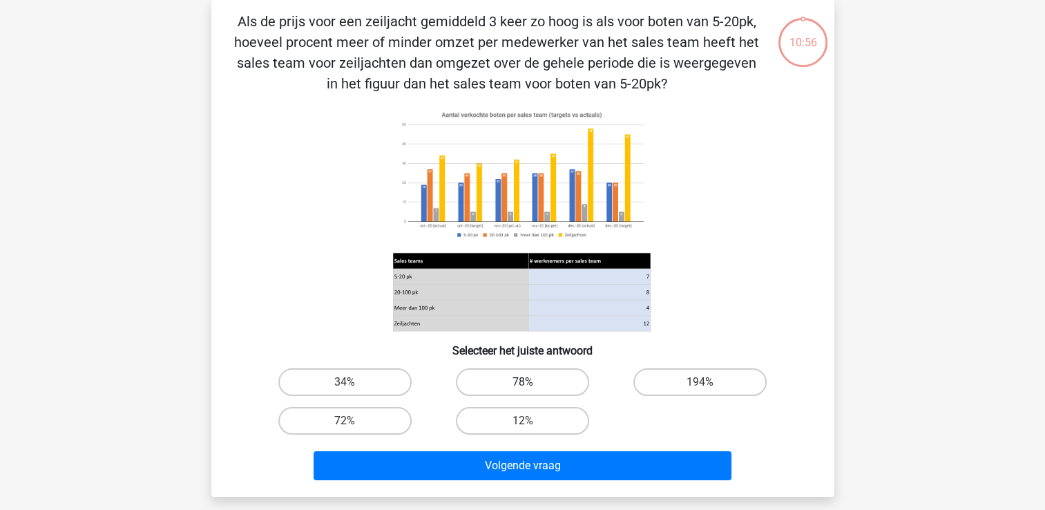
click at [539, 386] on label "78%" at bounding box center [522, 382] width 133 height 28
click at [531, 386] on input "78%" at bounding box center [526, 386] width 9 height 9
radio input "true"
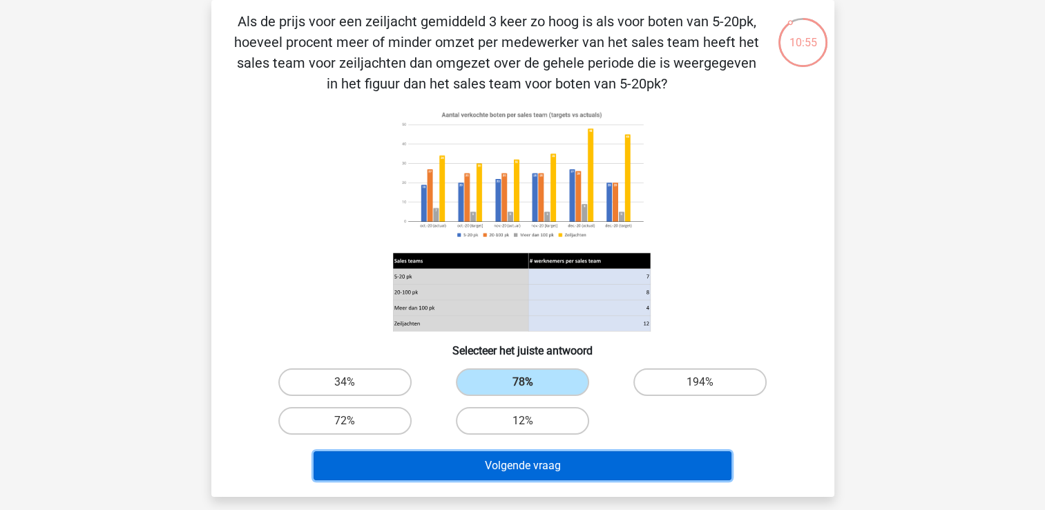
drag, startPoint x: 519, startPoint y: 457, endPoint x: 522, endPoint y: 449, distance: 8.7
click at [519, 457] on button "Volgende vraag" at bounding box center [523, 465] width 418 height 29
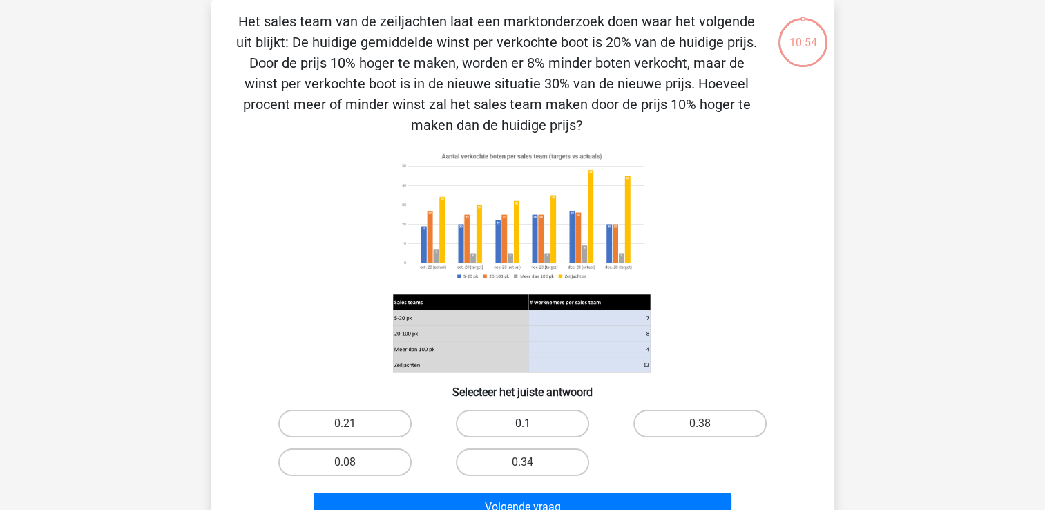
click at [519, 422] on label "0.1" at bounding box center [522, 424] width 133 height 28
click at [522, 424] on input "0.1" at bounding box center [526, 428] width 9 height 9
radio input "true"
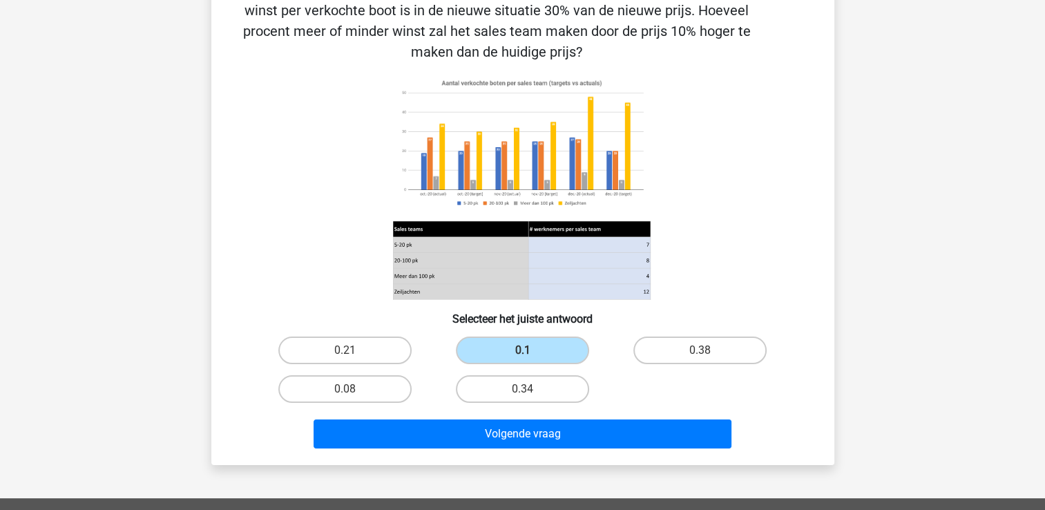
scroll to position [133, 0]
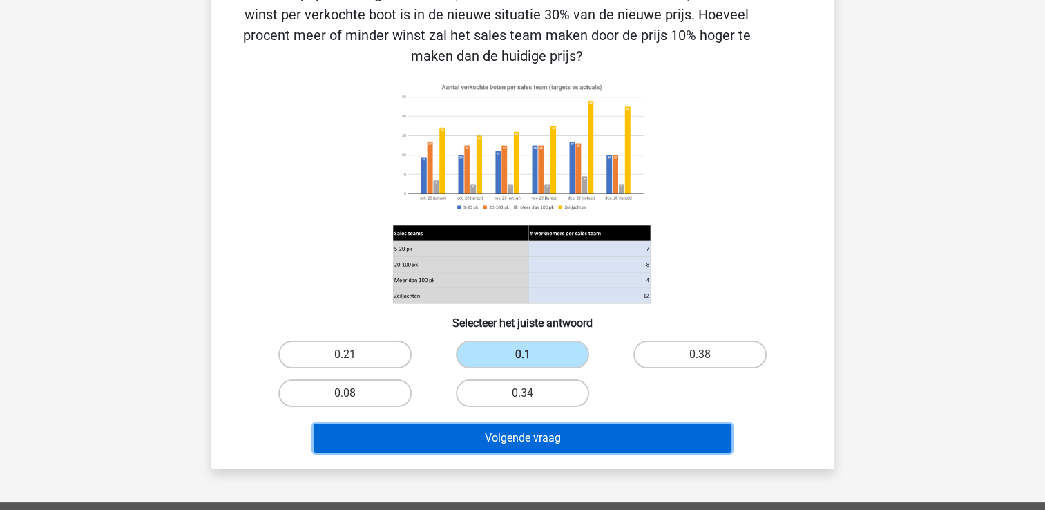
click at [481, 432] on button "Volgende vraag" at bounding box center [523, 438] width 418 height 29
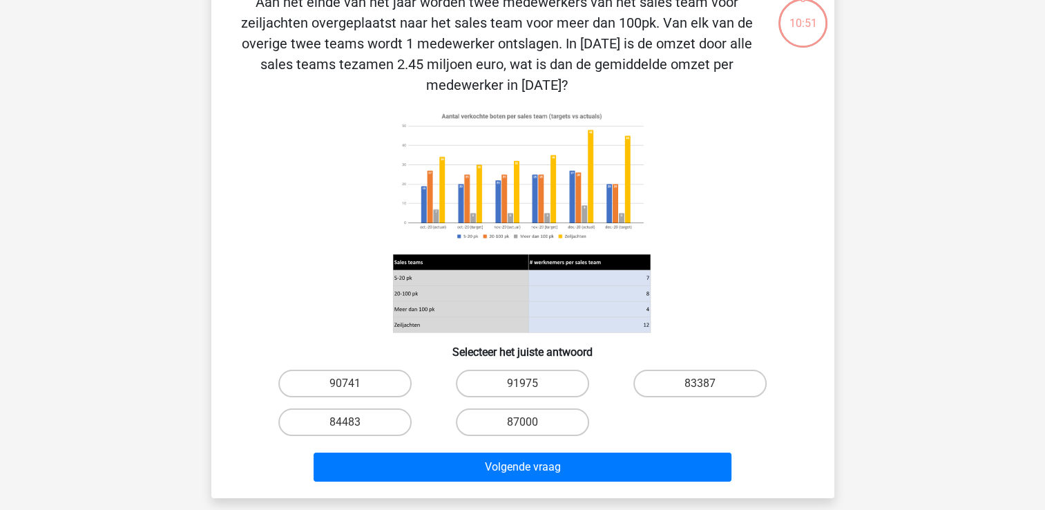
scroll to position [64, 0]
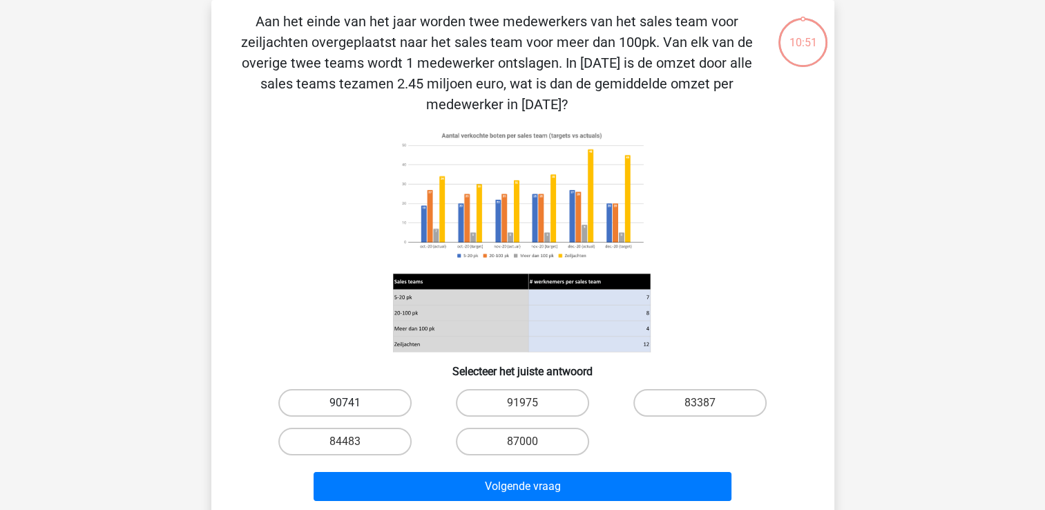
drag, startPoint x: 365, startPoint y: 402, endPoint x: 381, endPoint y: 413, distance: 19.9
click at [365, 402] on label "90741" at bounding box center [344, 403] width 133 height 28
click at [354, 403] on input "90741" at bounding box center [349, 407] width 9 height 9
radio input "true"
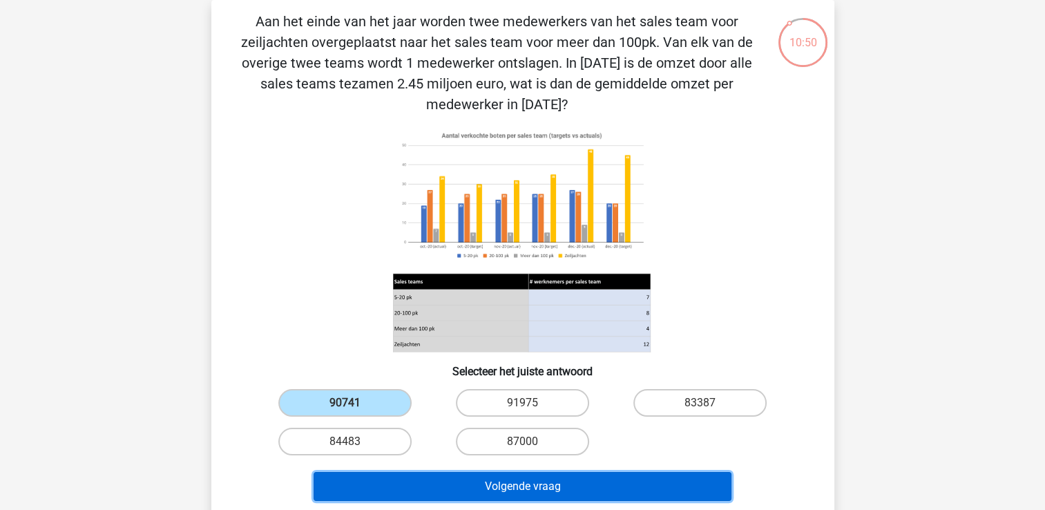
click at [431, 490] on button "Volgende vraag" at bounding box center [523, 486] width 418 height 29
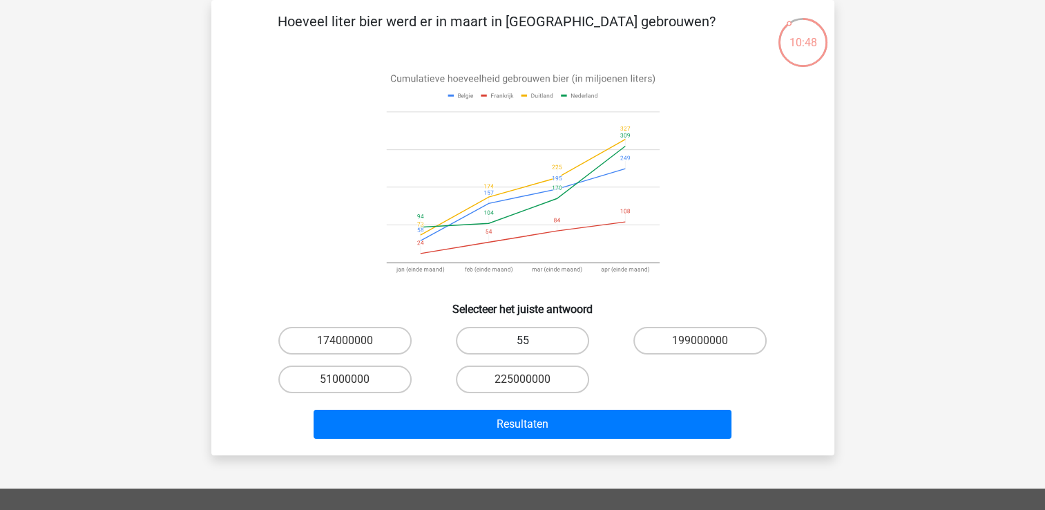
click at [515, 342] on label "55" at bounding box center [522, 341] width 133 height 28
click at [522, 342] on input "55" at bounding box center [526, 345] width 9 height 9
radio input "true"
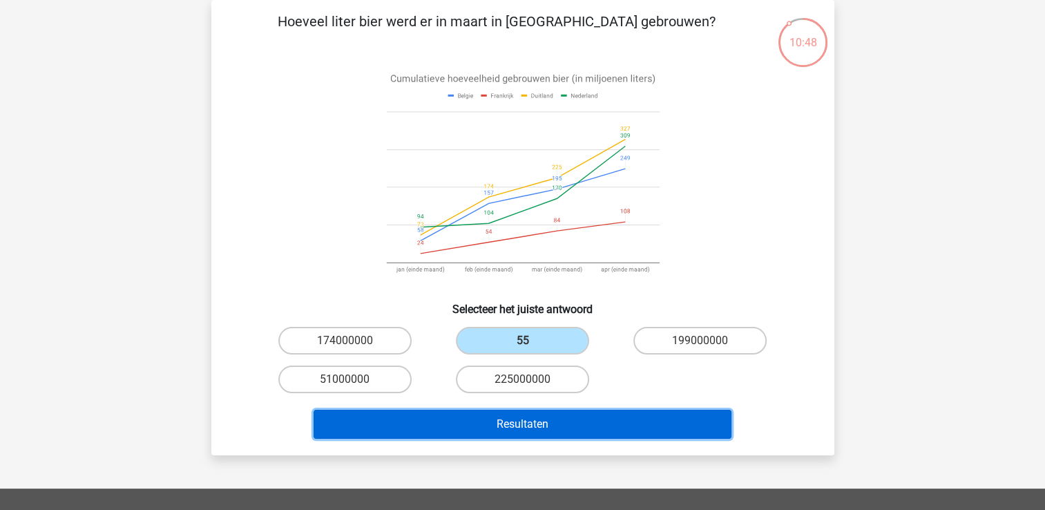
click at [506, 416] on button "Resultaten" at bounding box center [523, 424] width 418 height 29
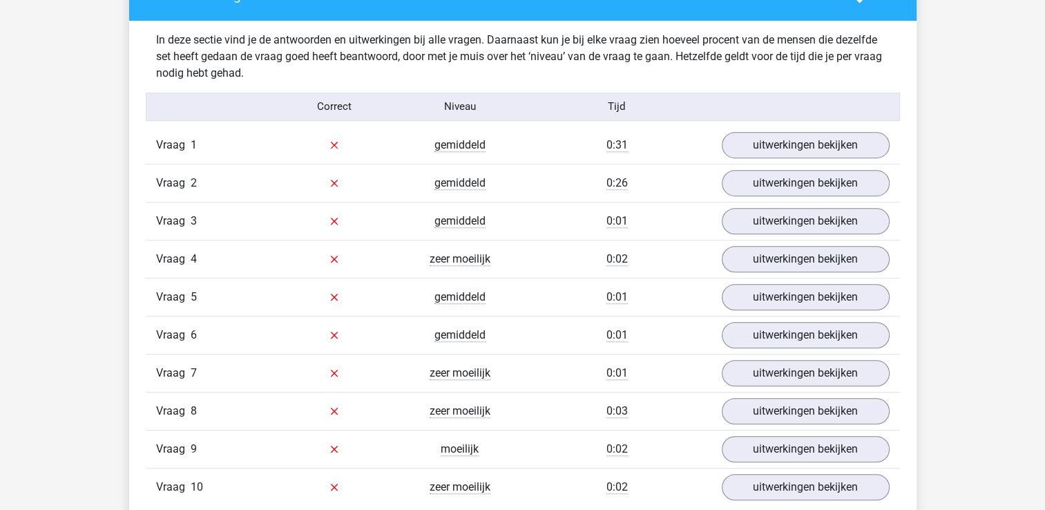
scroll to position [622, 0]
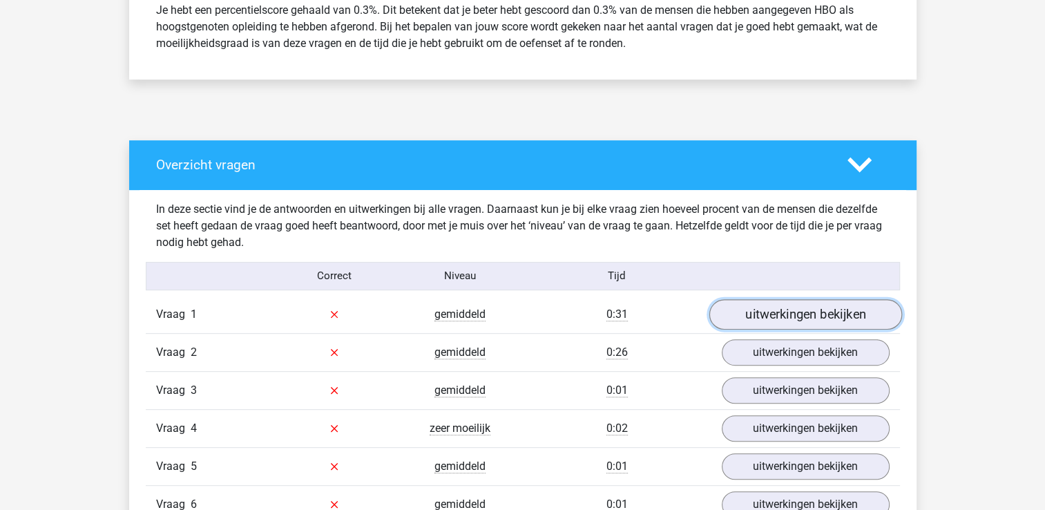
click at [849, 316] on link "uitwerkingen bekijken" at bounding box center [805, 314] width 193 height 30
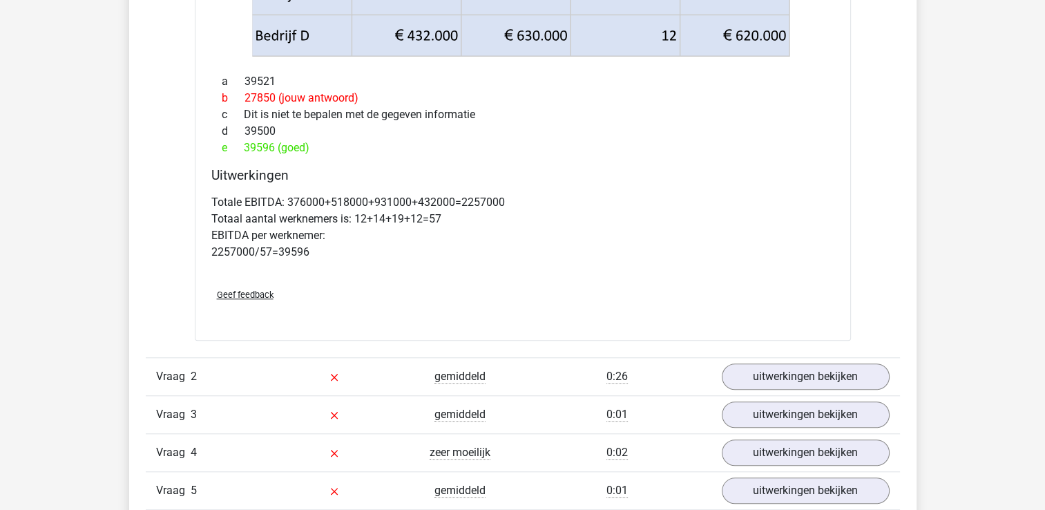
scroll to position [1175, 0]
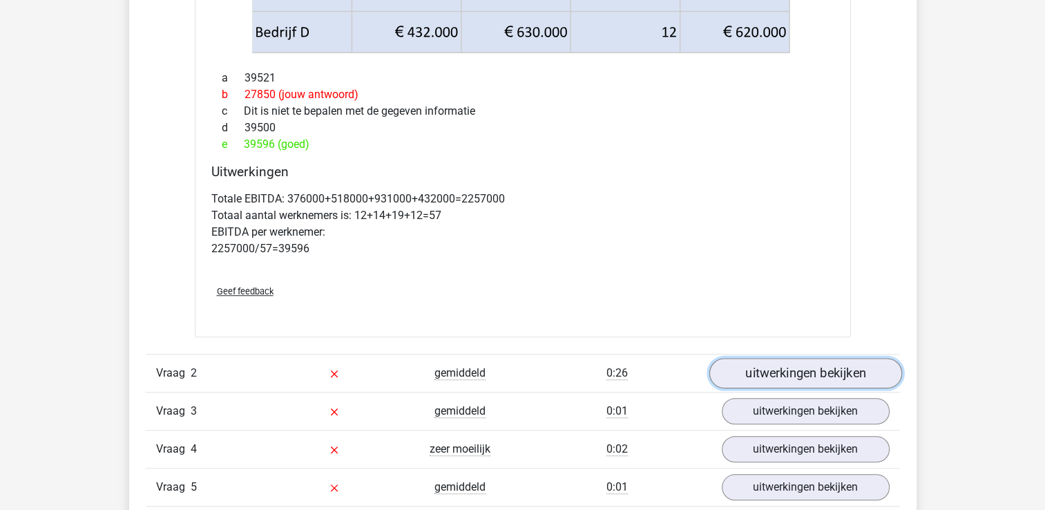
click at [788, 379] on link "uitwerkingen bekijken" at bounding box center [805, 373] width 193 height 30
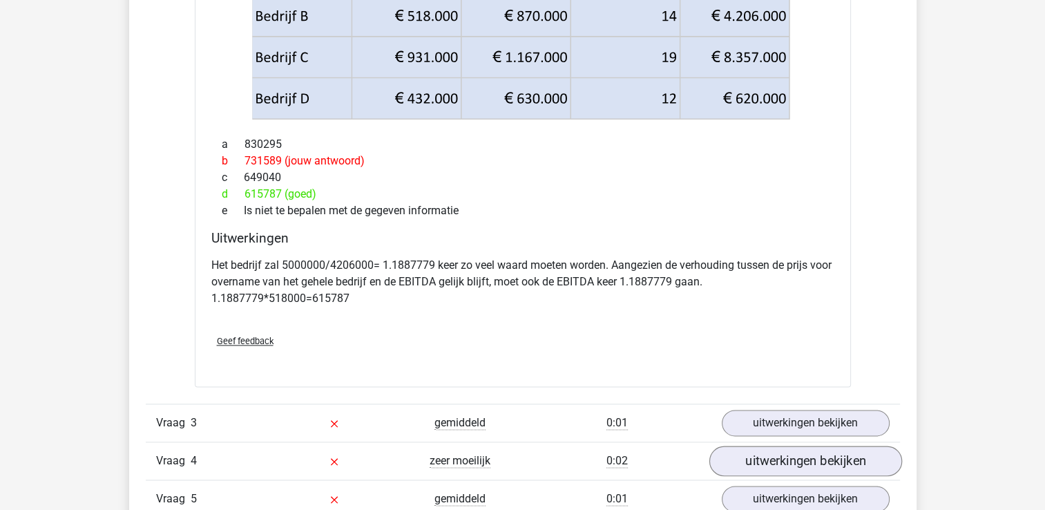
scroll to position [1935, 0]
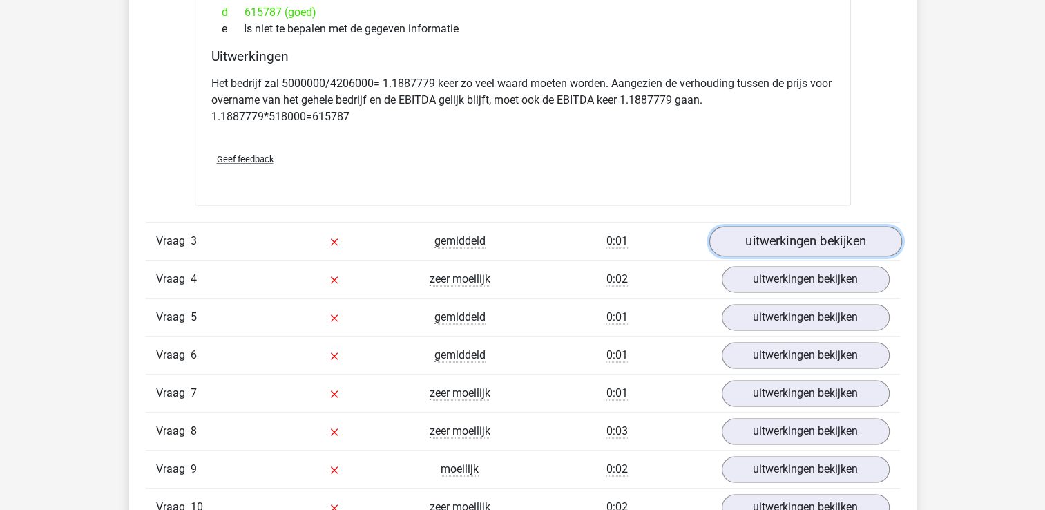
click at [763, 246] on link "uitwerkingen bekijken" at bounding box center [805, 241] width 193 height 30
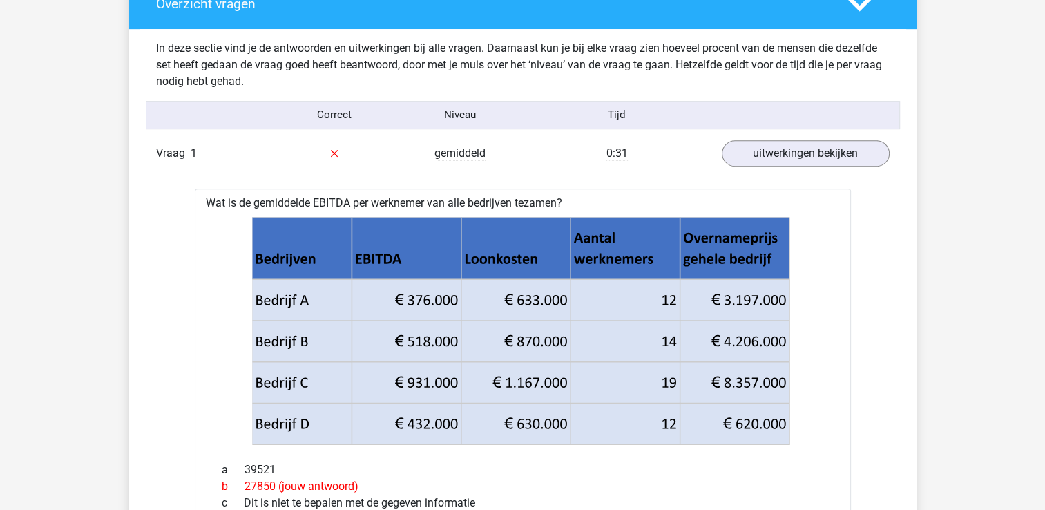
scroll to position [760, 0]
